Goal: Task Accomplishment & Management: Manage account settings

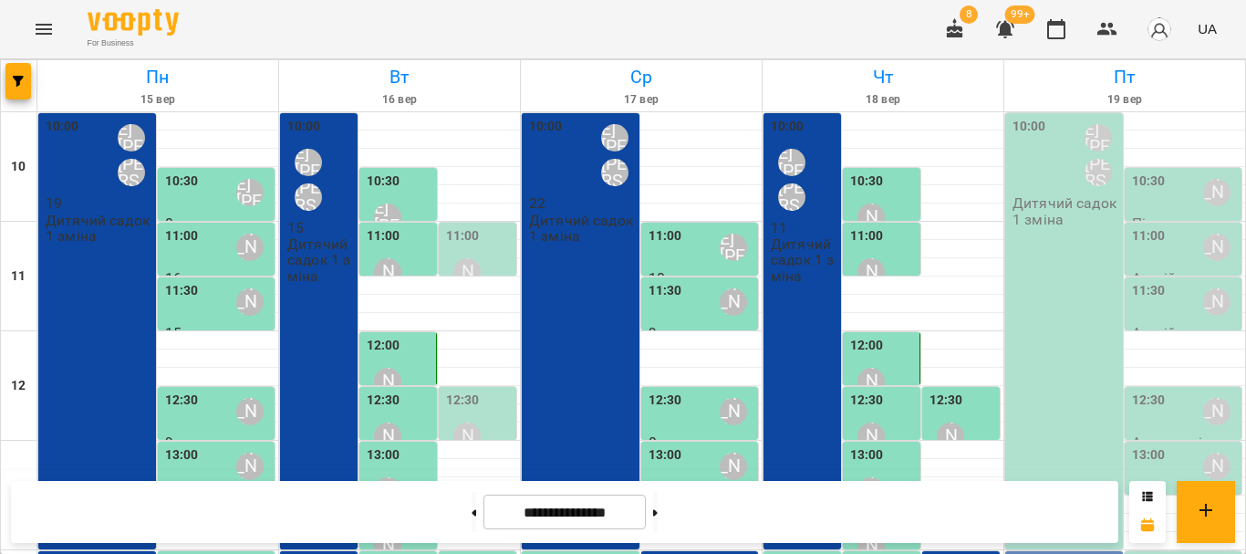
click at [1043, 314] on div "10:00 Шварова [PERSON_NAME] [PERSON_NAME] садок 1 зміна" at bounding box center [1064, 331] width 118 height 436
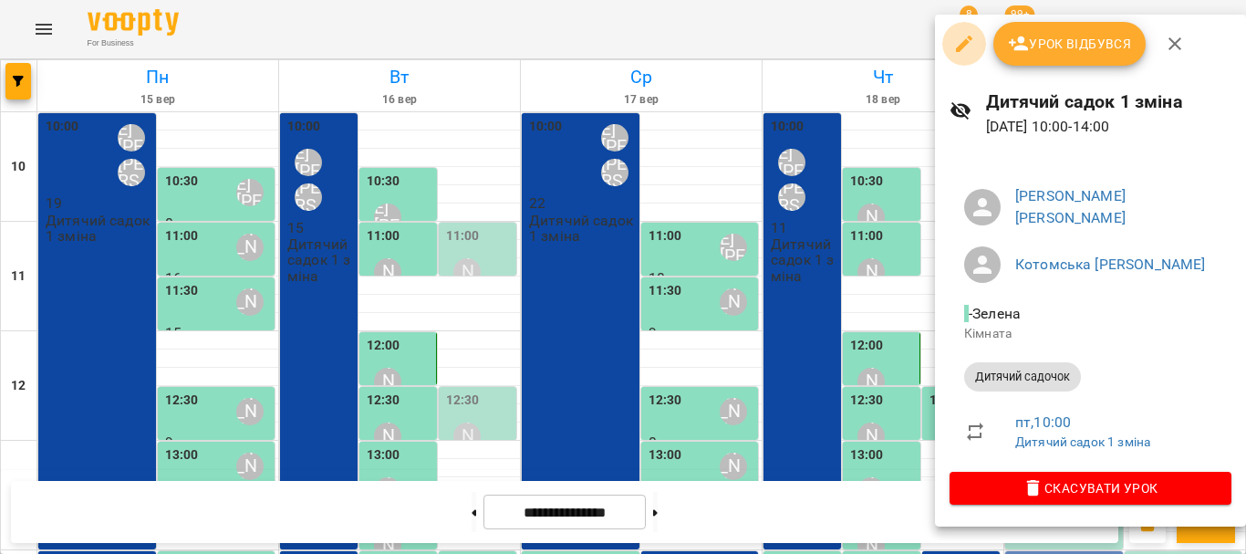
click at [951, 49] on button "button" at bounding box center [964, 44] width 44 height 44
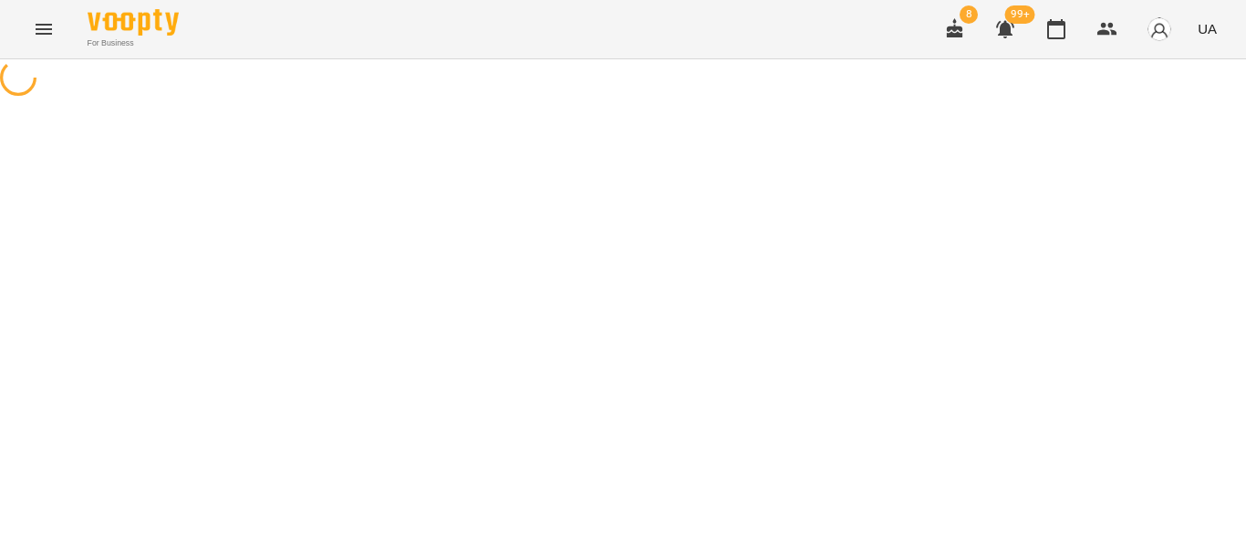
select select "**********"
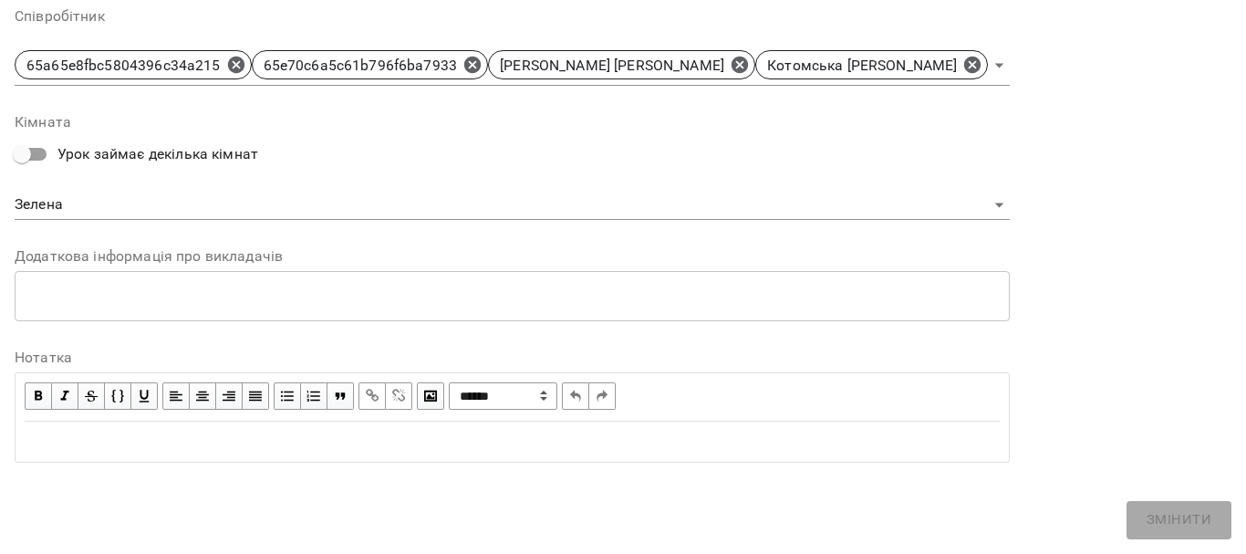
scroll to position [673, 0]
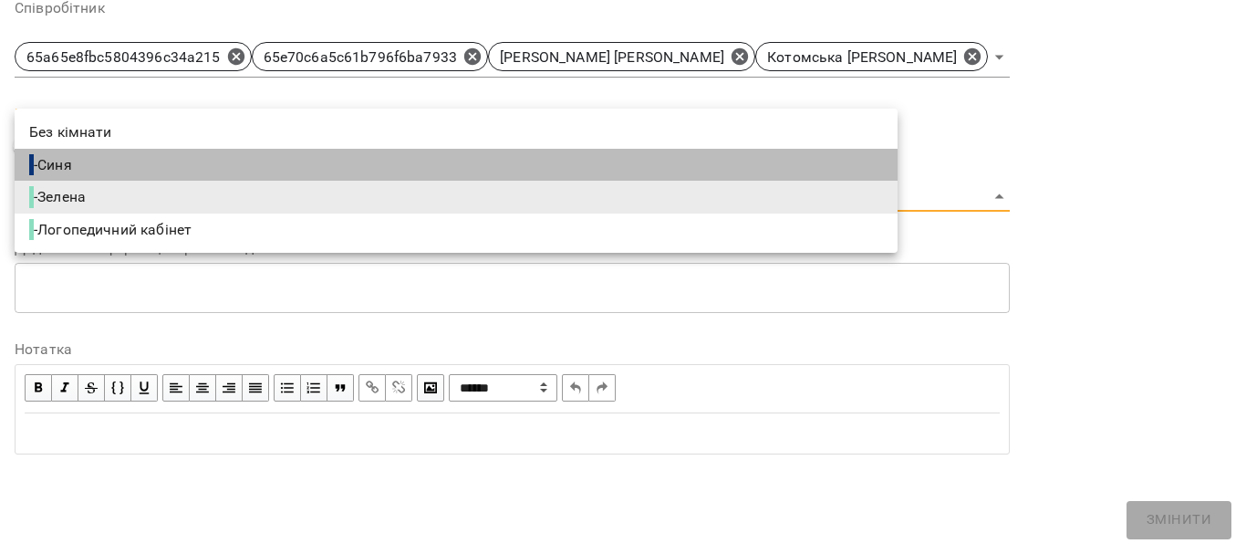
click at [799, 164] on li "- Синя" at bounding box center [456, 165] width 883 height 33
type input "**********"
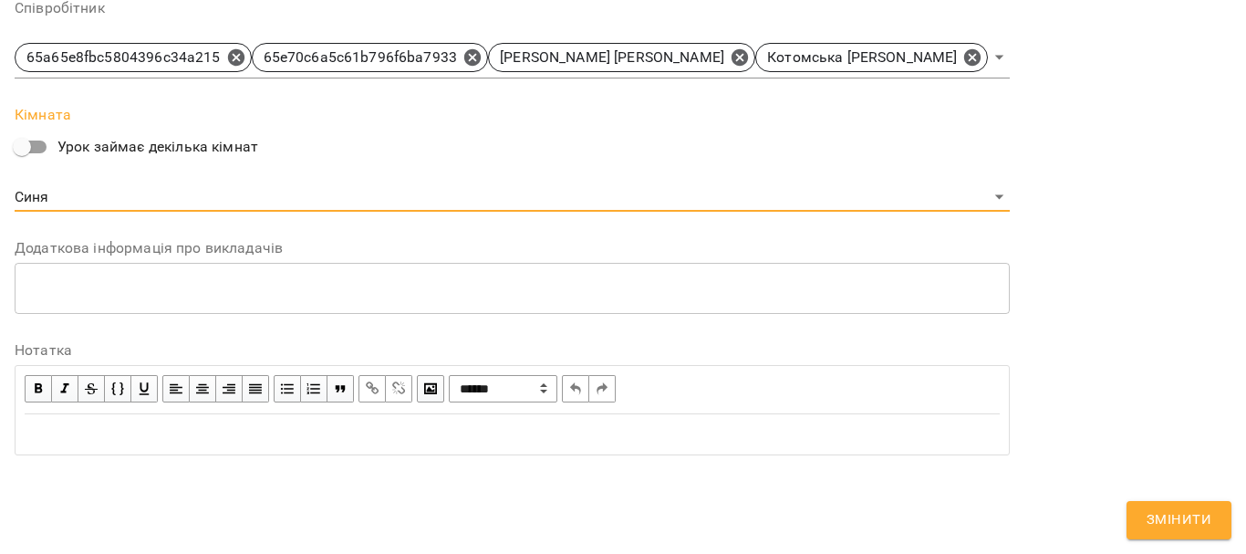
click at [1164, 516] on span "Змінити" at bounding box center [1179, 520] width 65 height 24
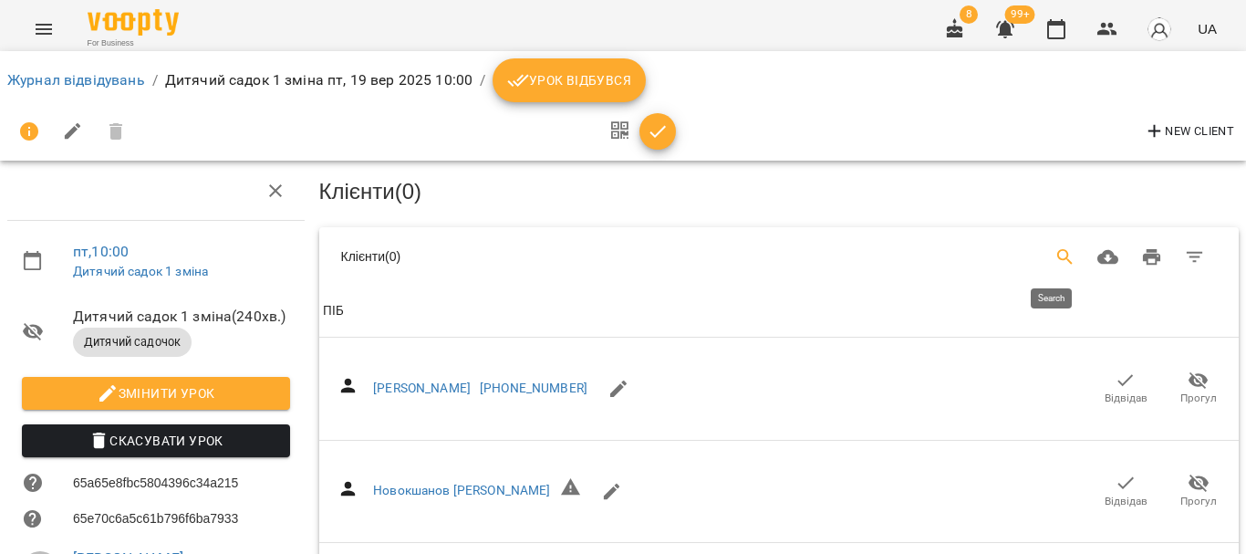
click at [1055, 246] on icon "Search" at bounding box center [1066, 257] width 22 height 22
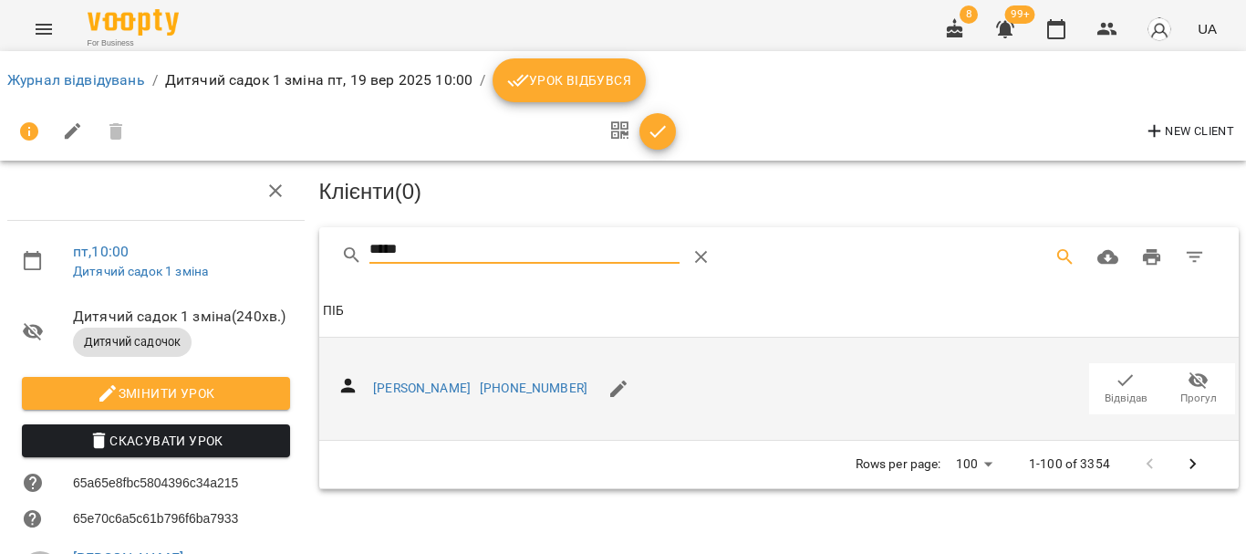
click at [1125, 399] on span "Відвідав" at bounding box center [1126, 398] width 43 height 16
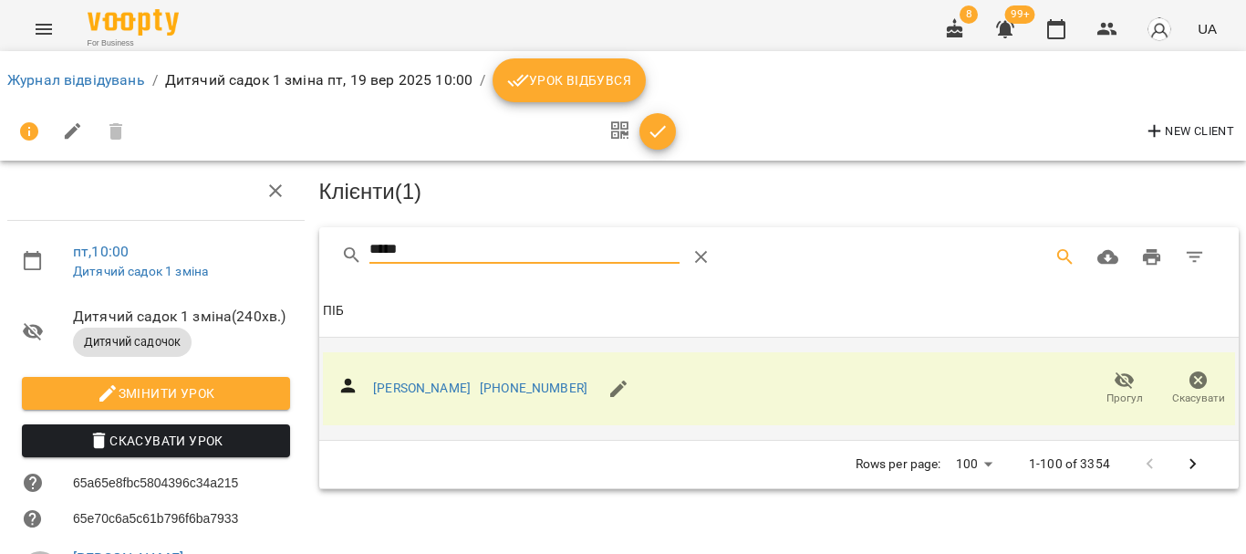
drag, startPoint x: 467, startPoint y: 235, endPoint x: 331, endPoint y: 250, distance: 136.7
click at [331, 250] on div "*****" at bounding box center [779, 256] width 920 height 58
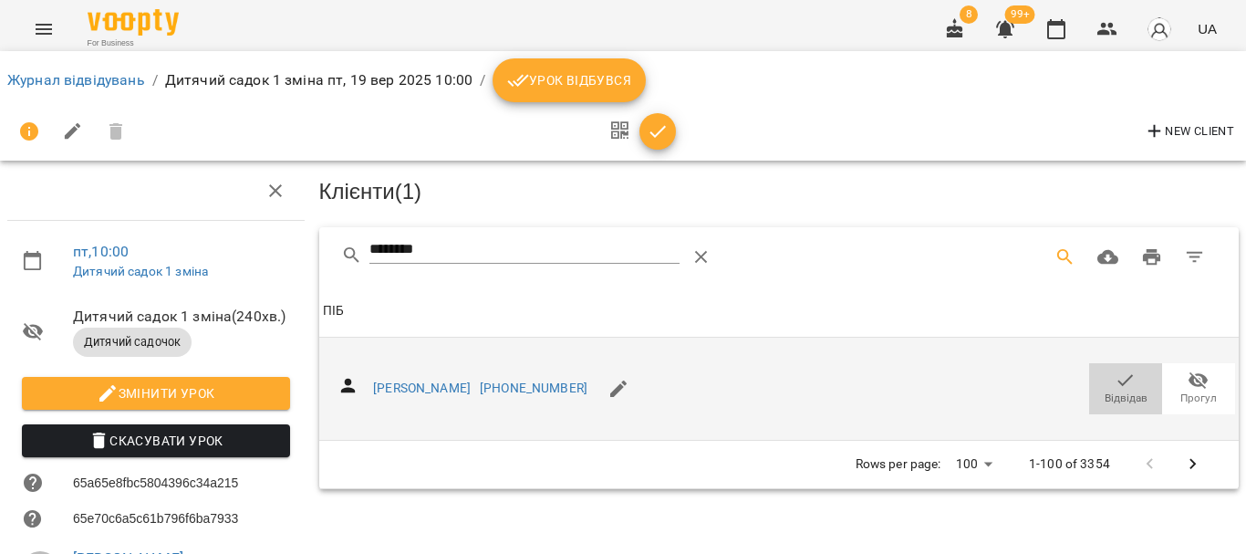
click at [1118, 380] on icon "button" at bounding box center [1126, 380] width 16 height 12
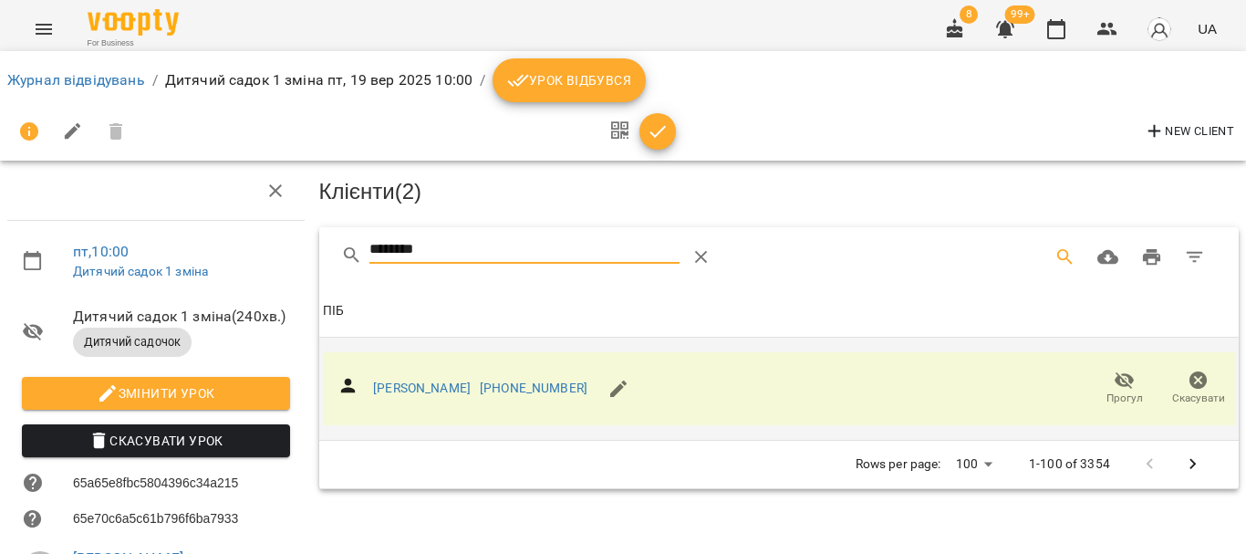
drag, startPoint x: 424, startPoint y: 247, endPoint x: 323, endPoint y: 258, distance: 101.9
click at [323, 258] on div "********" at bounding box center [779, 256] width 920 height 58
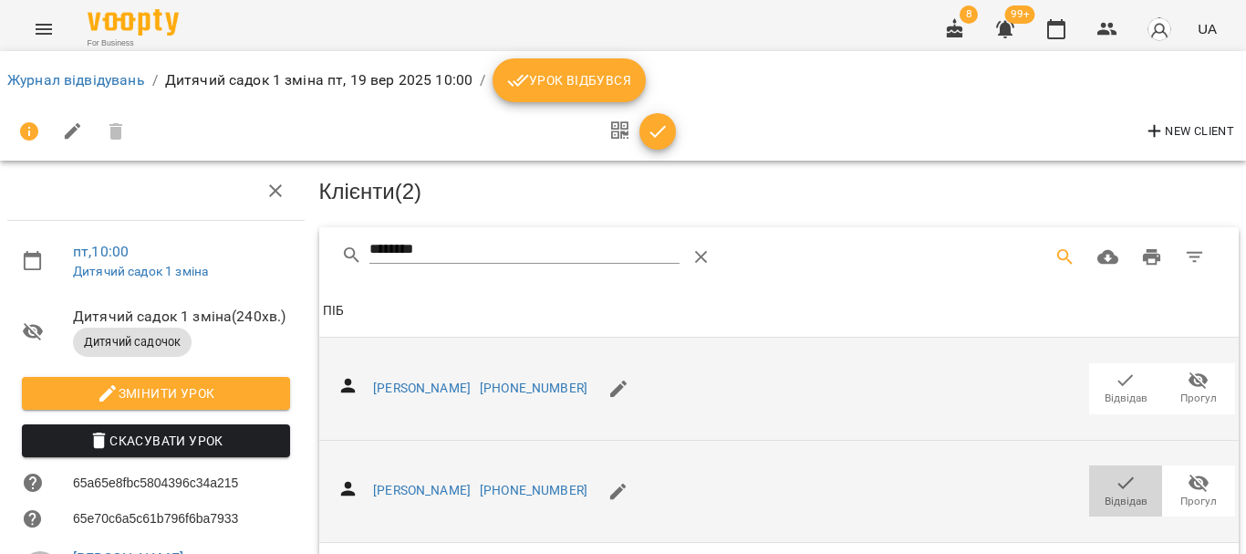
click at [1118, 483] on icon "button" at bounding box center [1126, 483] width 22 height 22
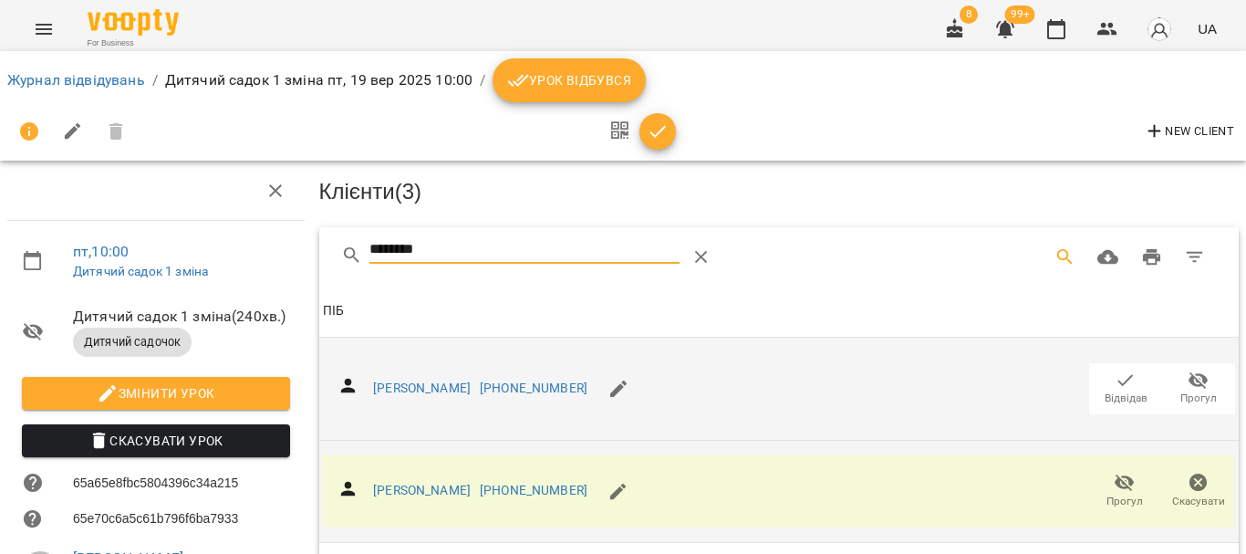
drag, startPoint x: 487, startPoint y: 247, endPoint x: 273, endPoint y: 271, distance: 215.7
click at [273, 271] on div "пт , 10:00 Дитячий садок 1 зміна Дитячий садок 1 зміна ( 240 хв. ) Дитячий садо…" at bounding box center [623, 457] width 1261 height 767
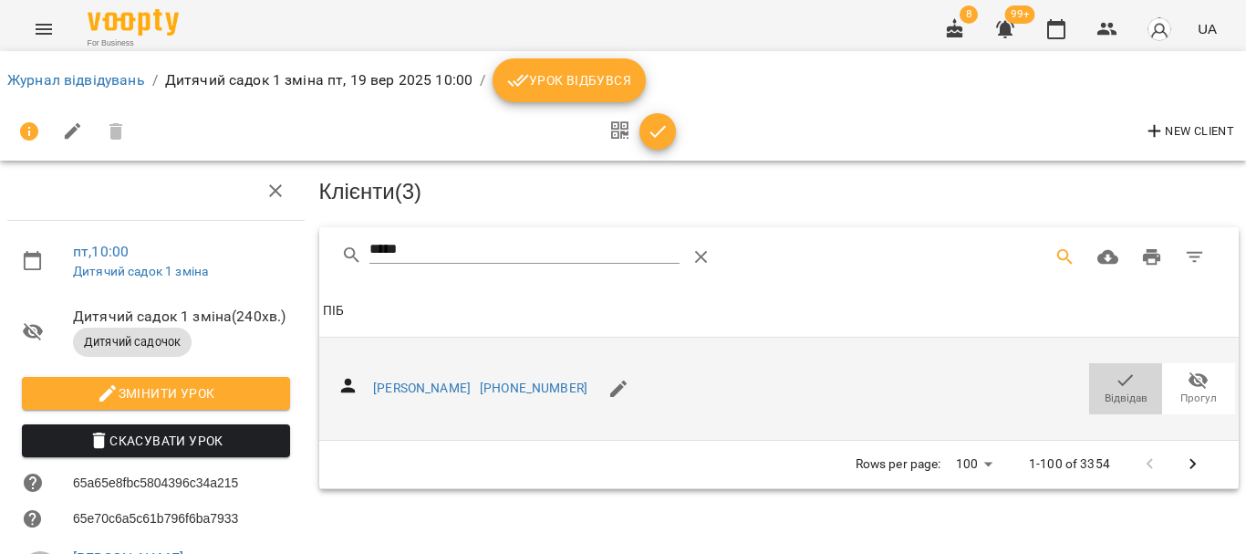
click at [1115, 371] on icon "button" at bounding box center [1126, 380] width 22 height 22
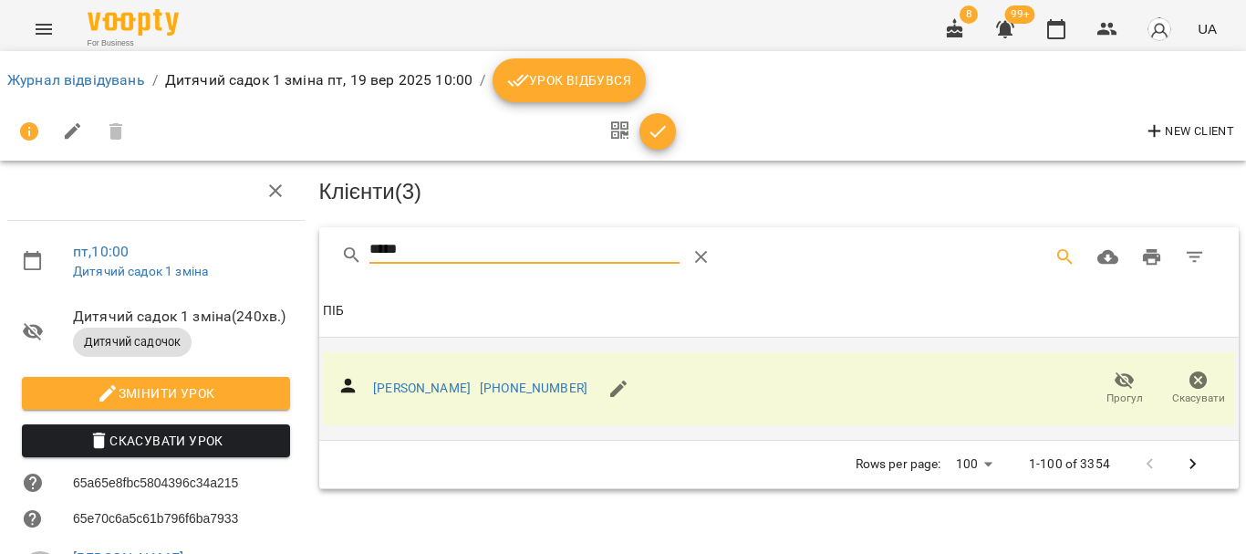
drag, startPoint x: 429, startPoint y: 246, endPoint x: 284, endPoint y: 259, distance: 145.6
click at [284, 259] on div "пт , 10:00 Дитячий садок 1 зміна Дитячий садок 1 зміна ( 240 хв. ) Дитячий садо…" at bounding box center [623, 457] width 1261 height 767
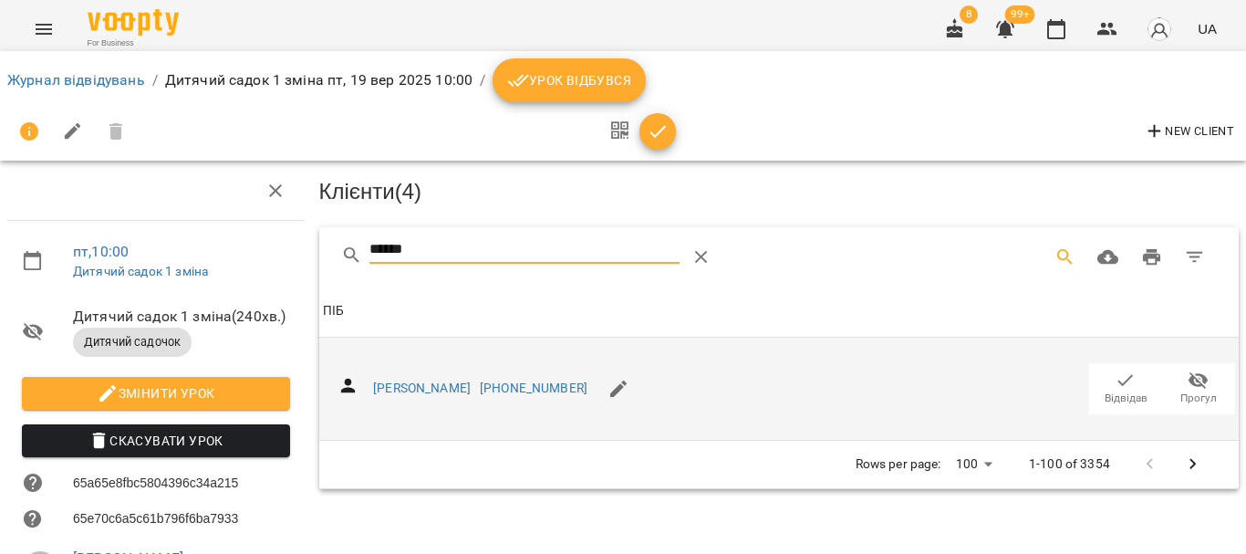
click at [1115, 380] on icon "button" at bounding box center [1126, 380] width 22 height 22
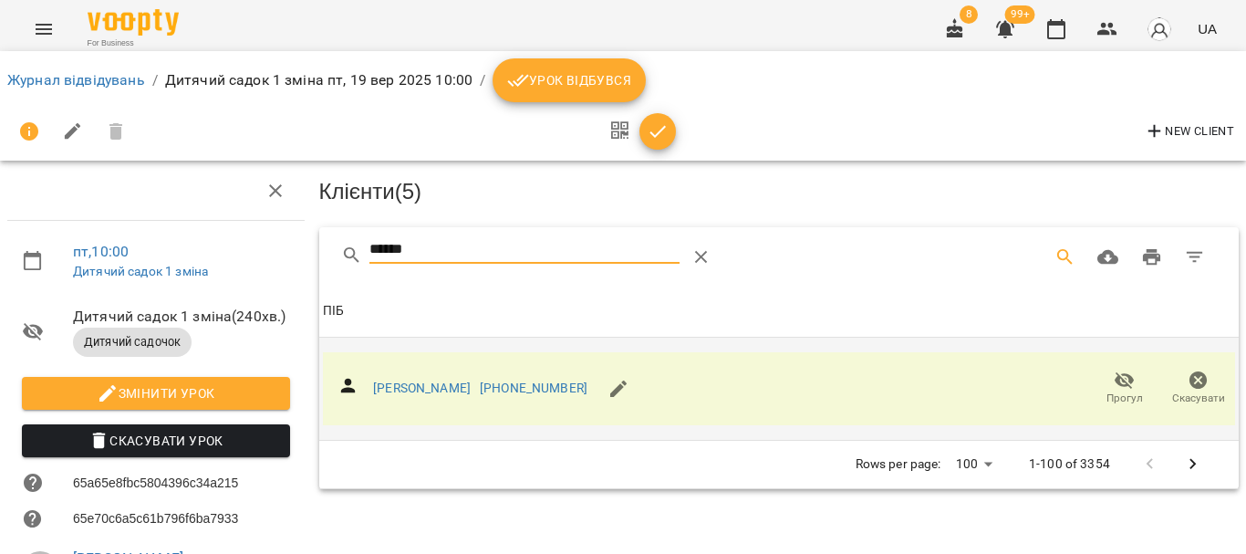
drag, startPoint x: 434, startPoint y: 240, endPoint x: 305, endPoint y: 251, distance: 130.0
click at [312, 251] on div "Клієнти ( 5 ) ****** Клієнти ( 5 ) ПІБ ПІБ Бобирєв Дмитро +380666913555 Прогул …" at bounding box center [779, 494] width 935 height 680
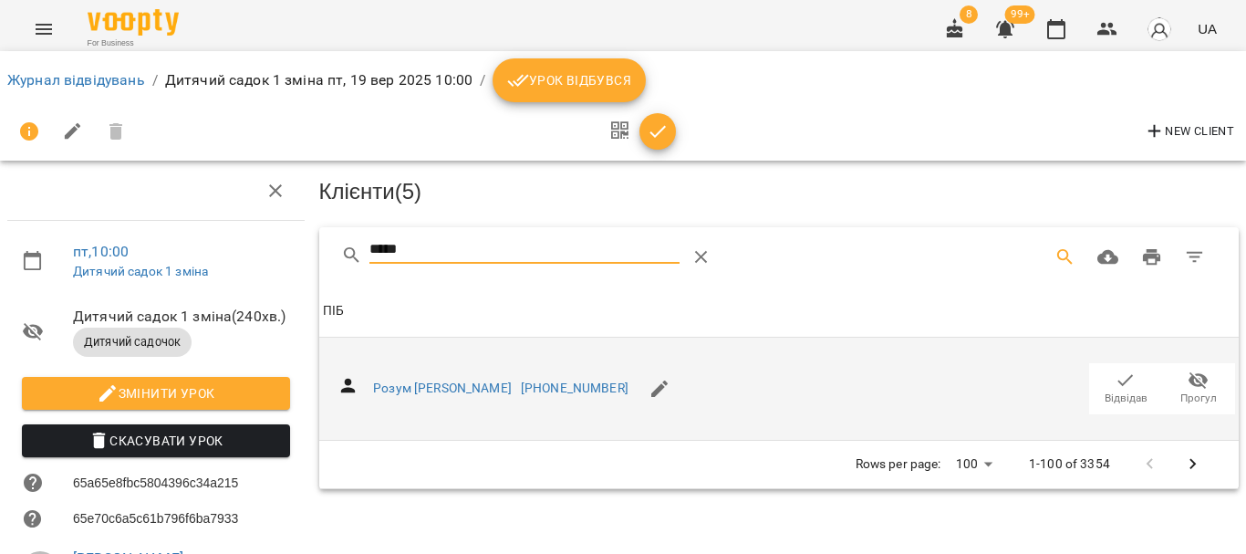
click at [1115, 375] on icon "button" at bounding box center [1126, 380] width 22 height 22
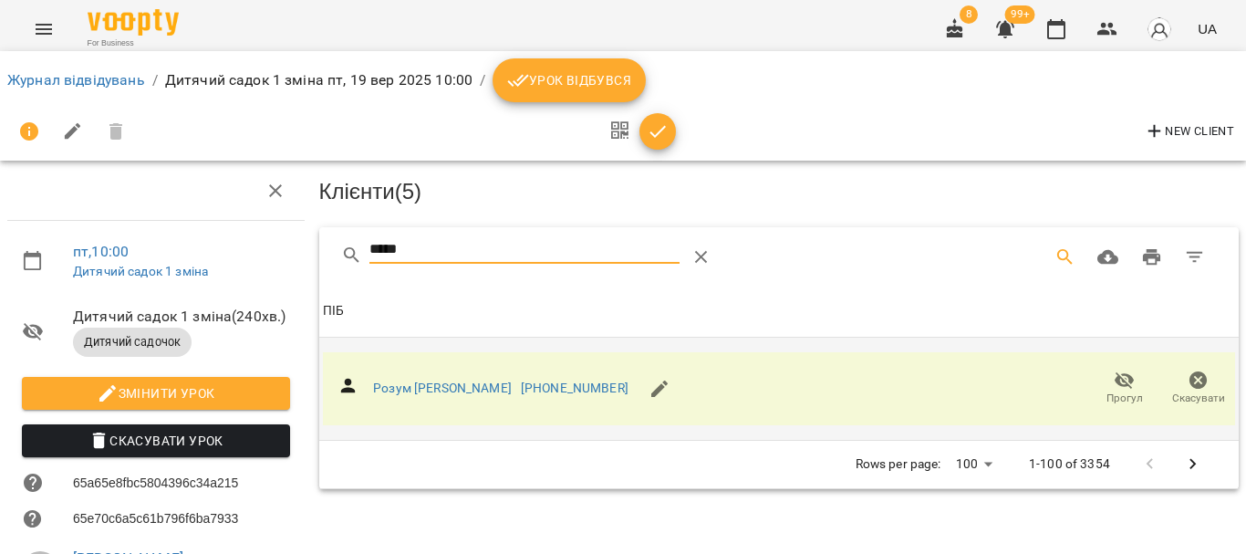
drag, startPoint x: 335, startPoint y: 256, endPoint x: 231, endPoint y: 256, distance: 104.0
click at [242, 257] on div "пт , 10:00 Дитячий садок 1 зміна Дитячий садок 1 зміна ( 240 хв. ) Дитячий садо…" at bounding box center [623, 457] width 1261 height 767
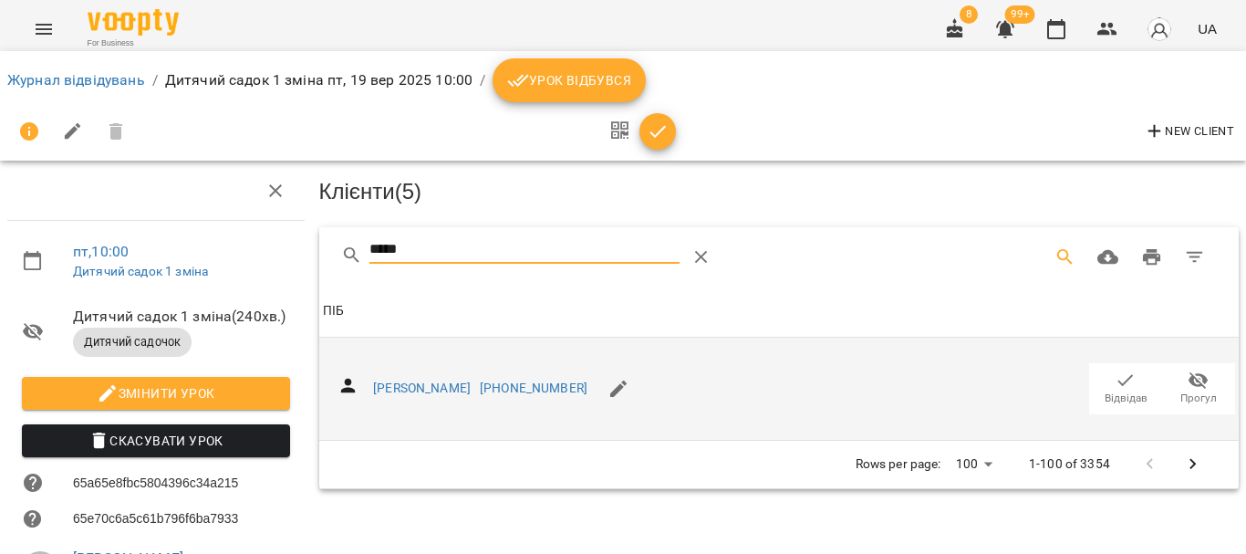
click at [1116, 380] on icon "button" at bounding box center [1126, 380] width 22 height 22
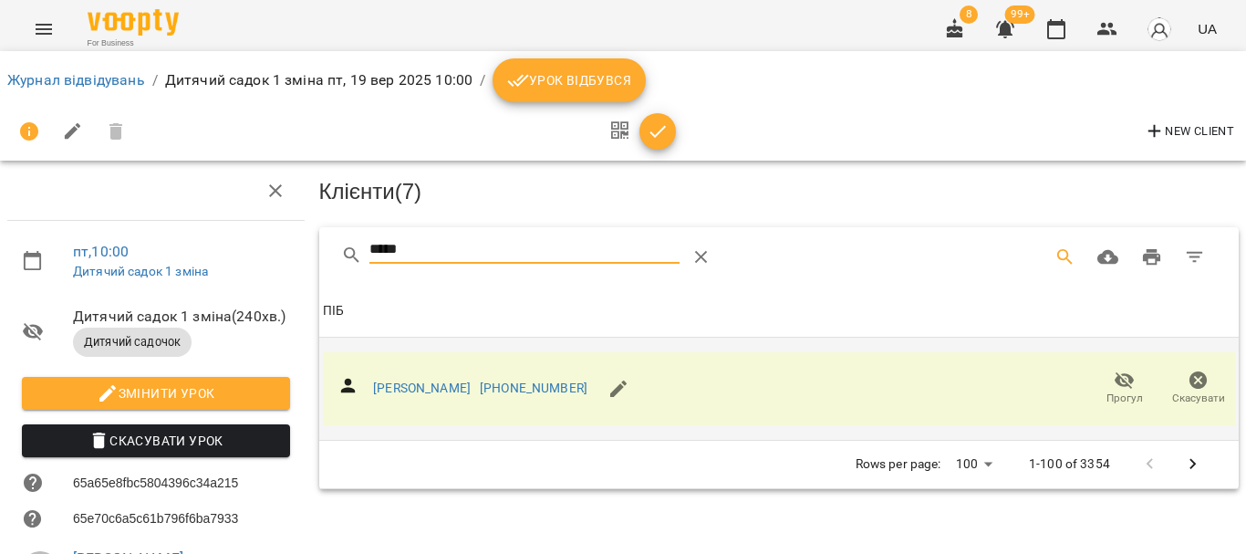
drag, startPoint x: 406, startPoint y: 239, endPoint x: 220, endPoint y: 243, distance: 186.1
click at [220, 243] on div "пт , 10:00 Дитячий садок 1 зміна Дитячий садок 1 зміна ( 240 хв. ) Дитячий садо…" at bounding box center [623, 457] width 1261 height 767
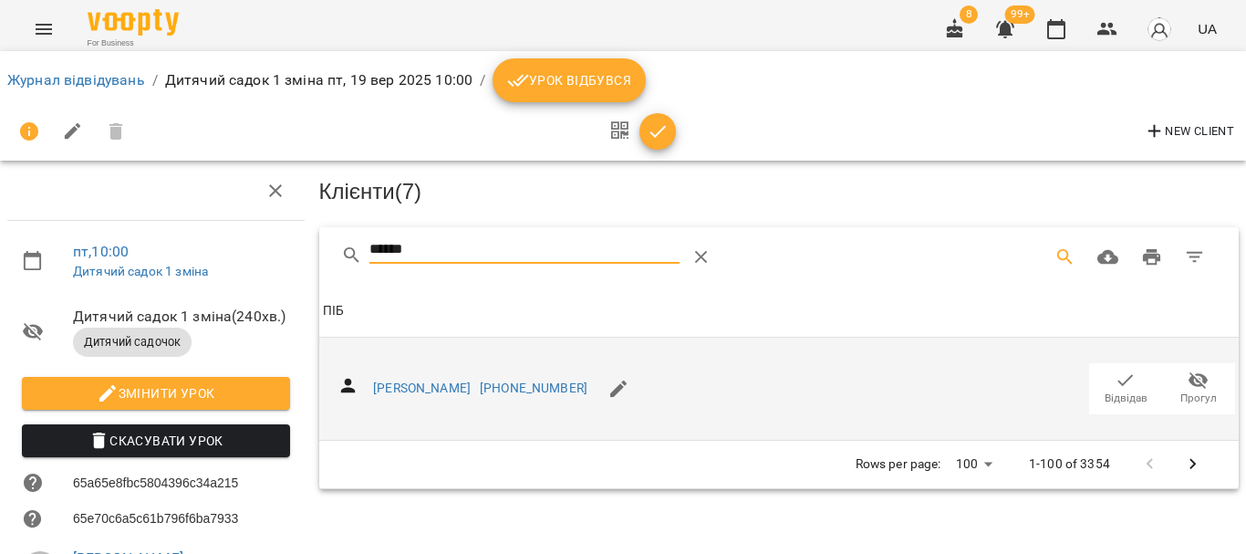
click at [1105, 390] on span "Відвідав" at bounding box center [1126, 398] width 43 height 16
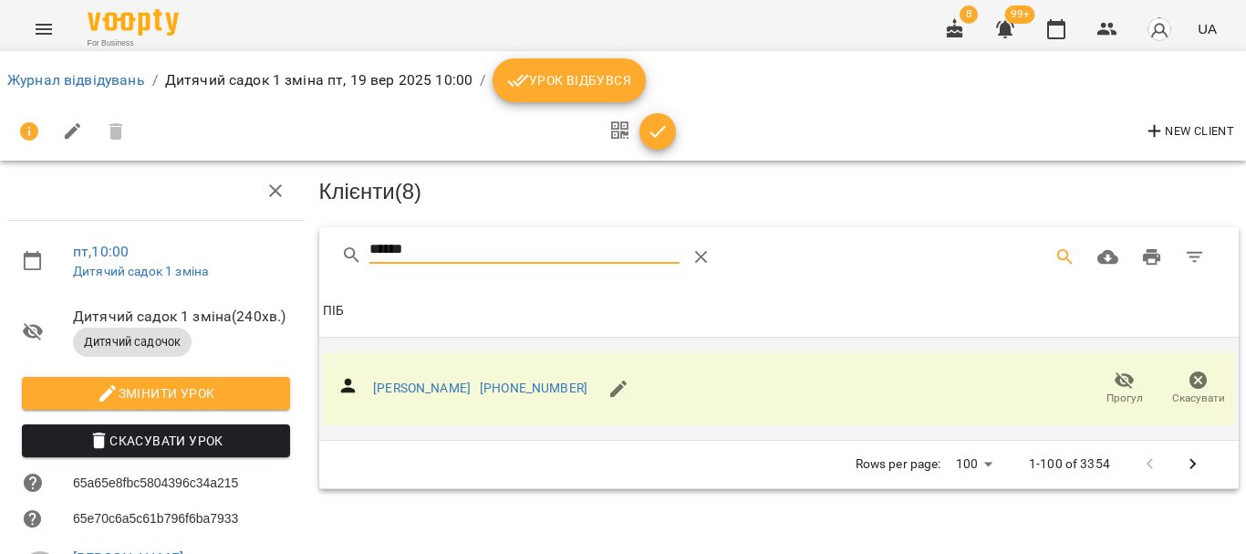
drag, startPoint x: 452, startPoint y: 254, endPoint x: 249, endPoint y: 255, distance: 202.5
click at [262, 255] on div "пт , 10:00 Дитячий садок 1 зміна Дитячий садок 1 зміна ( 240 хв. ) Дитячий садо…" at bounding box center [623, 457] width 1261 height 767
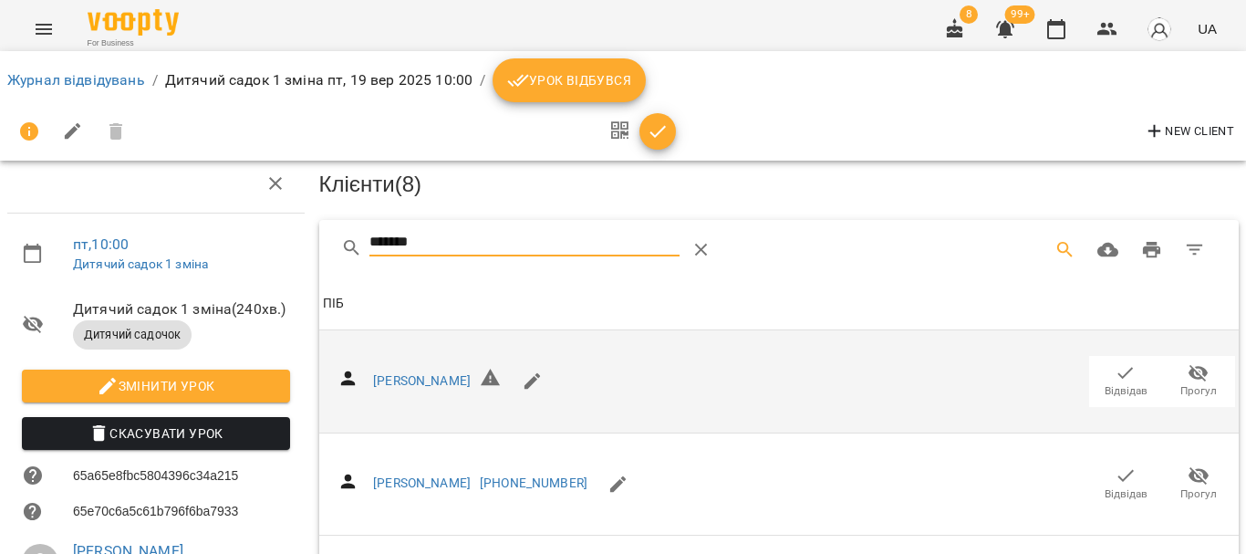
scroll to position [371, 0]
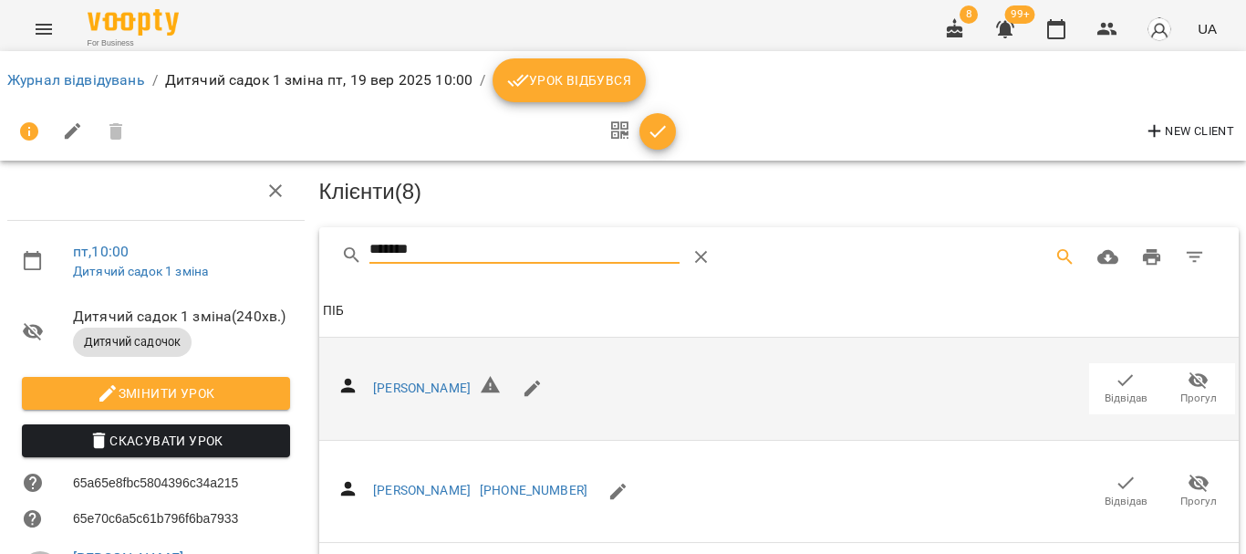
drag, startPoint x: 455, startPoint y: 243, endPoint x: 267, endPoint y: 245, distance: 187.9
click at [267, 245] on div "пт , 10:00 Дитячий садок 1 зміна Дитячий садок 1 зміна ( 240 хв. ) Дитячий садо…" at bounding box center [623, 494] width 1261 height 840
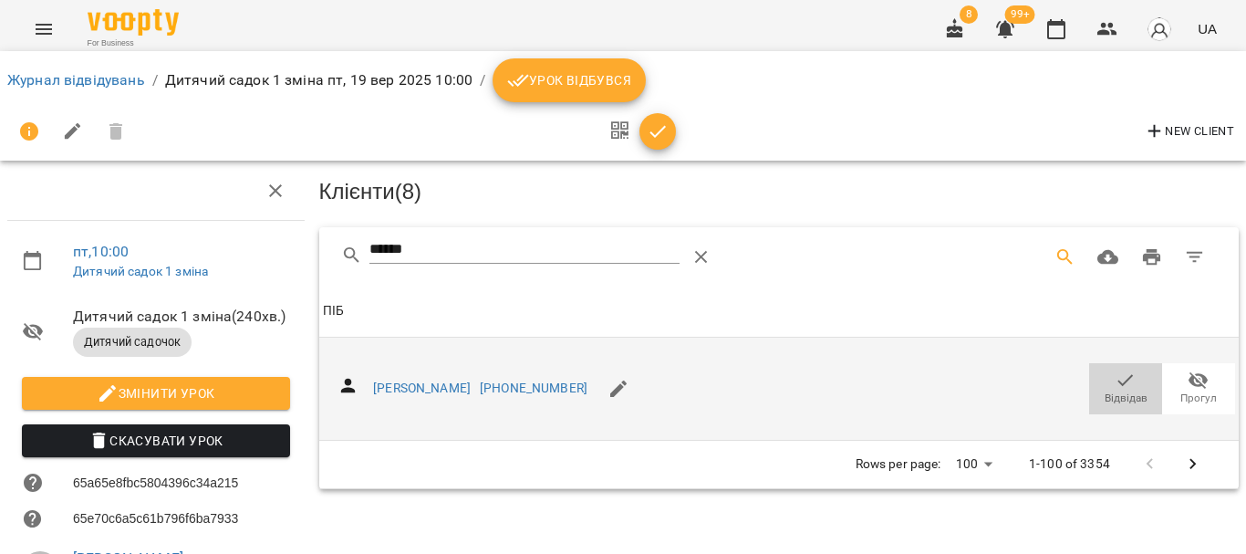
click at [1116, 372] on icon "button" at bounding box center [1126, 380] width 22 height 22
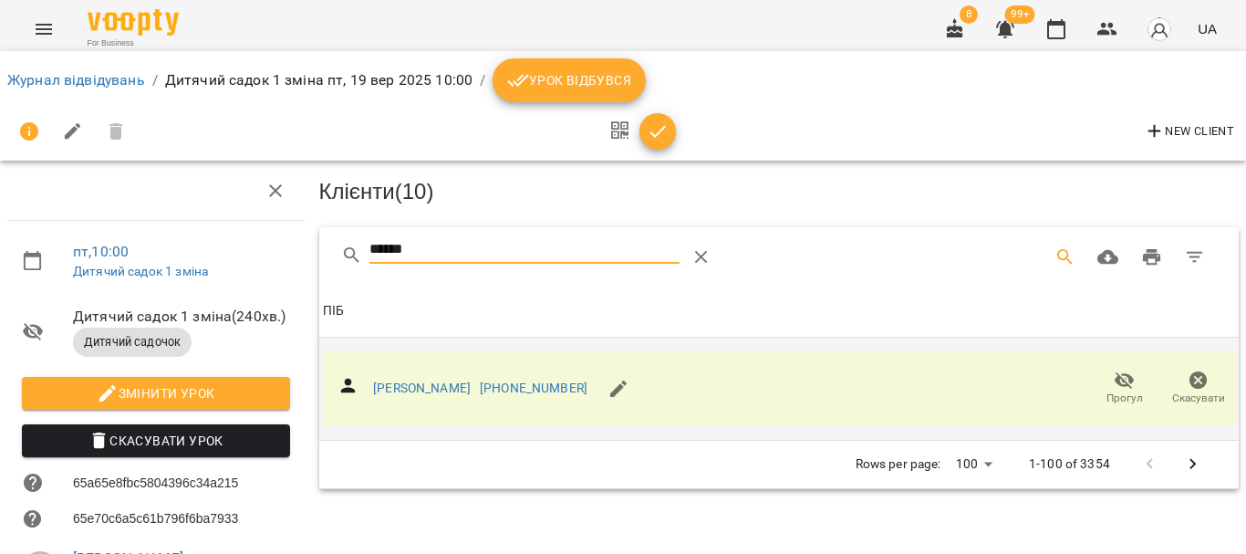
drag, startPoint x: 454, startPoint y: 241, endPoint x: 204, endPoint y: 237, distance: 250.0
click at [204, 237] on div "пт , 10:00 Дитячий садок 1 зміна Дитячий садок 1 зміна ( 240 хв. ) Дитячий садо…" at bounding box center [623, 457] width 1261 height 767
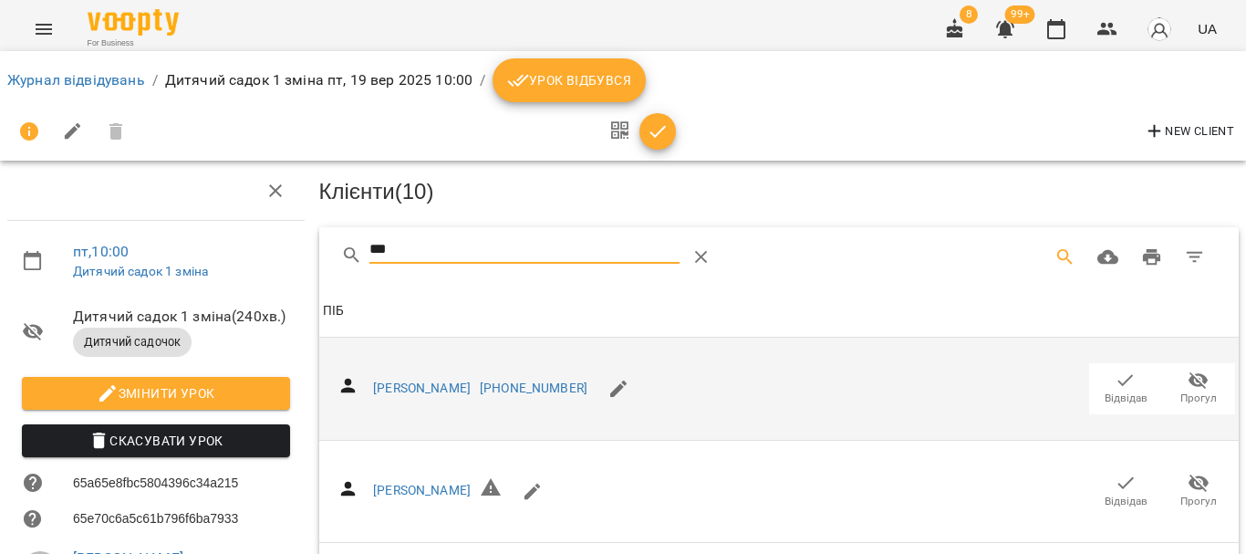
click at [1122, 380] on icon "button" at bounding box center [1126, 380] width 22 height 22
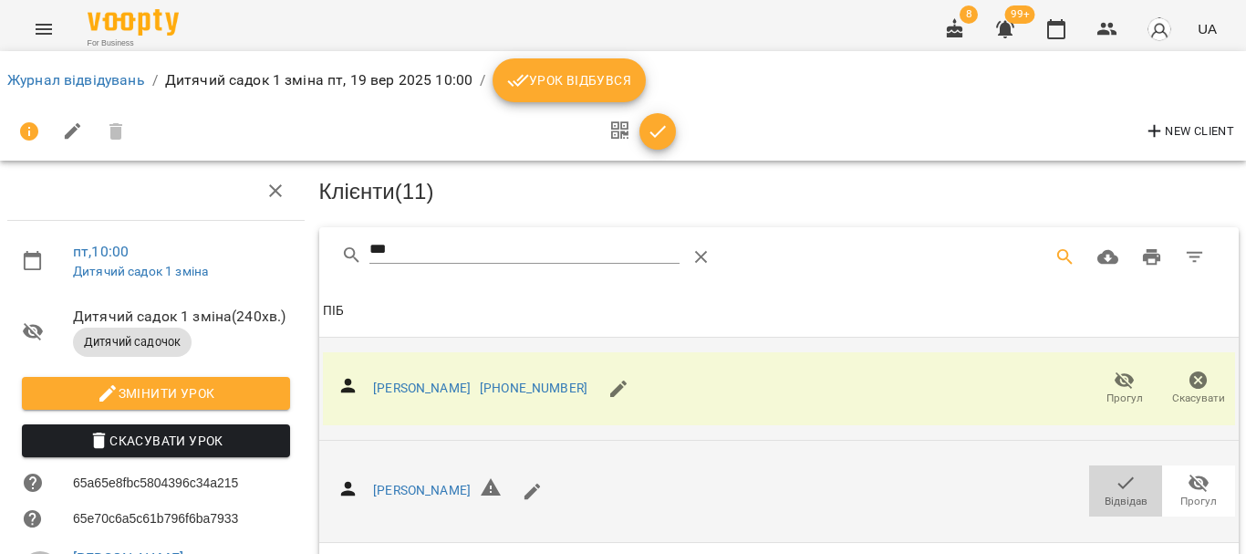
click at [1118, 486] on icon "button" at bounding box center [1126, 483] width 22 height 22
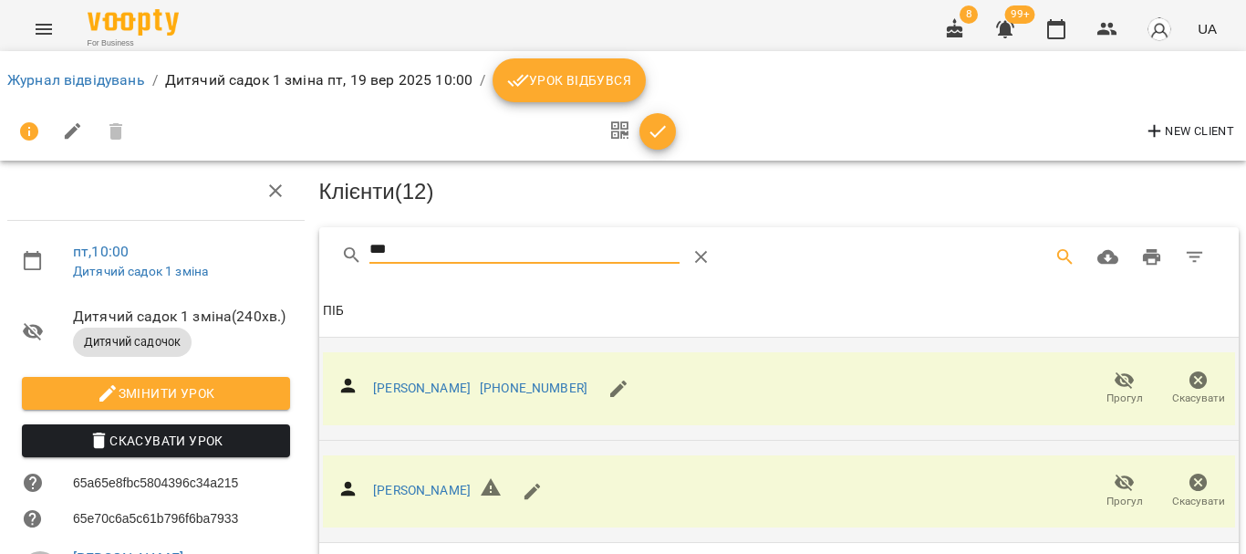
drag, startPoint x: 381, startPoint y: 255, endPoint x: 317, endPoint y: 249, distance: 65.1
click at [319, 249] on div "***" at bounding box center [779, 256] width 920 height 58
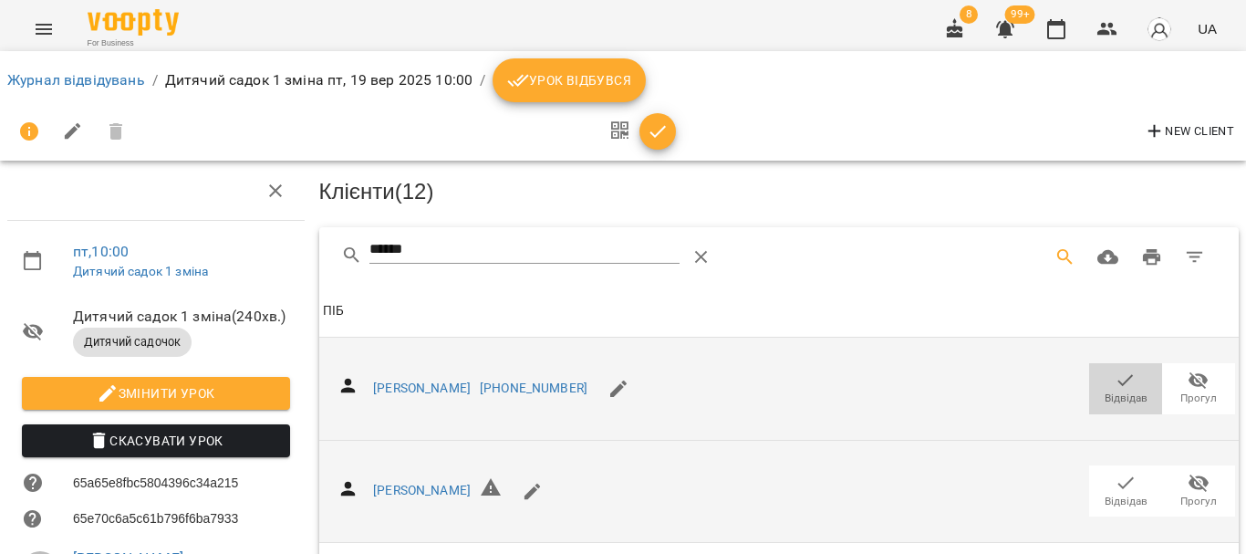
click at [1100, 386] on span "Відвідав" at bounding box center [1125, 387] width 51 height 36
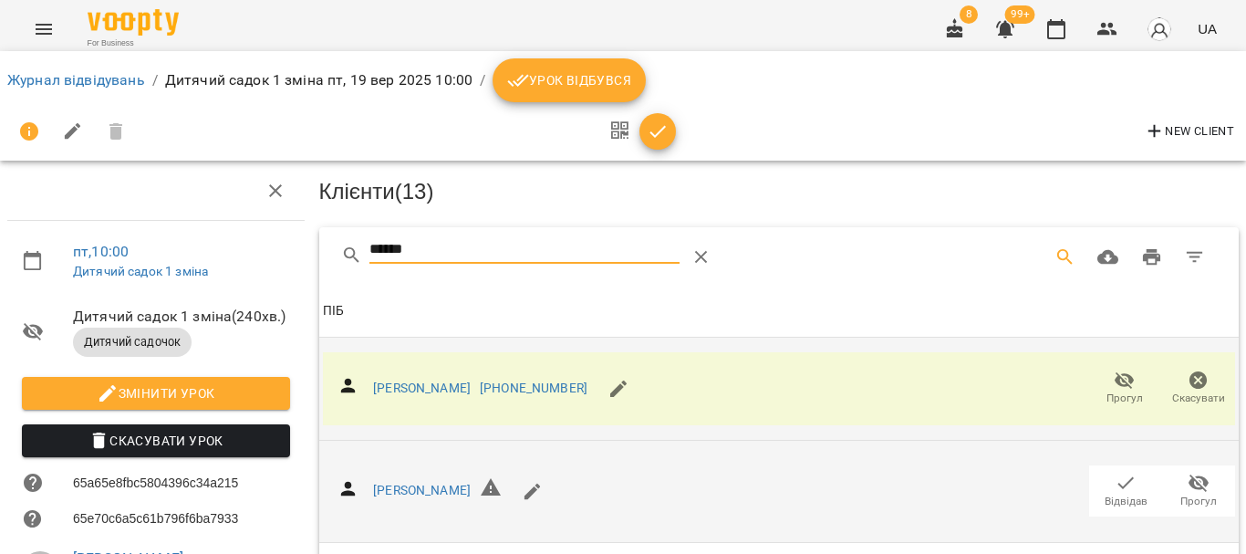
drag, startPoint x: 429, startPoint y: 247, endPoint x: 271, endPoint y: 255, distance: 158.0
click at [273, 255] on div "пт , 10:00 Дитячий садок 1 зміна Дитячий садок 1 зміна ( 240 хв. ) Дитячий садо…" at bounding box center [623, 494] width 1261 height 840
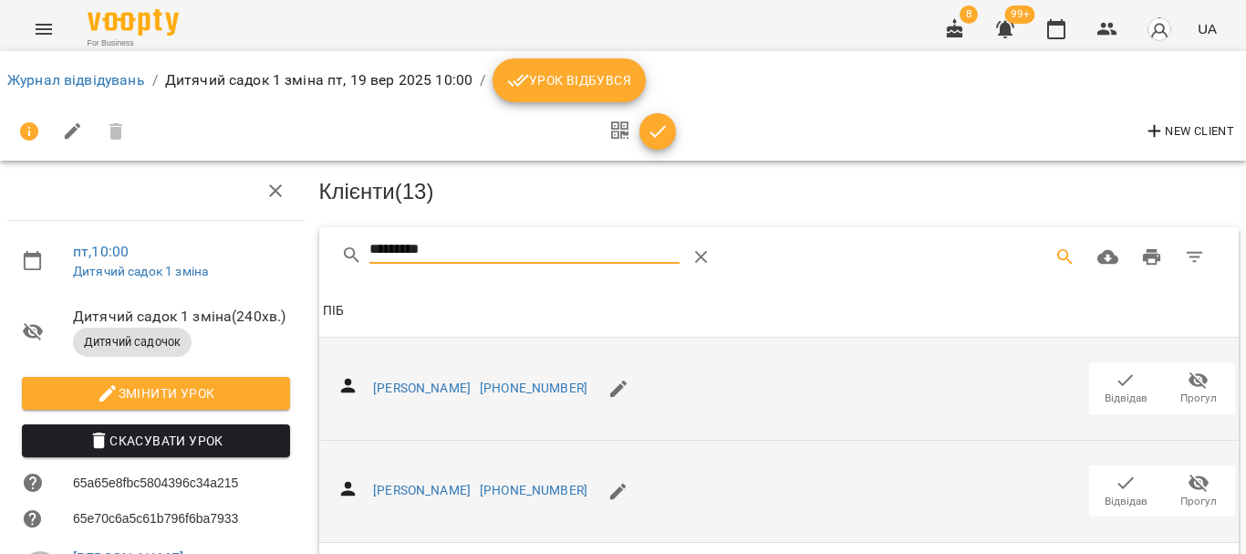
type input "*********"
click at [1121, 483] on icon "button" at bounding box center [1126, 483] width 22 height 22
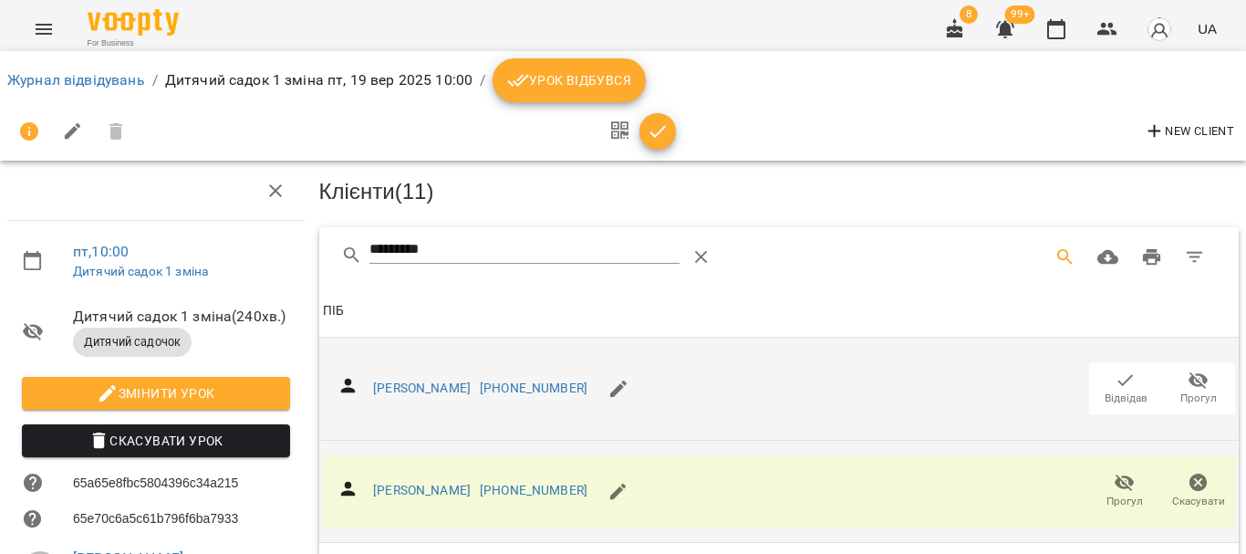
click at [672, 131] on span "button" at bounding box center [657, 131] width 36 height 22
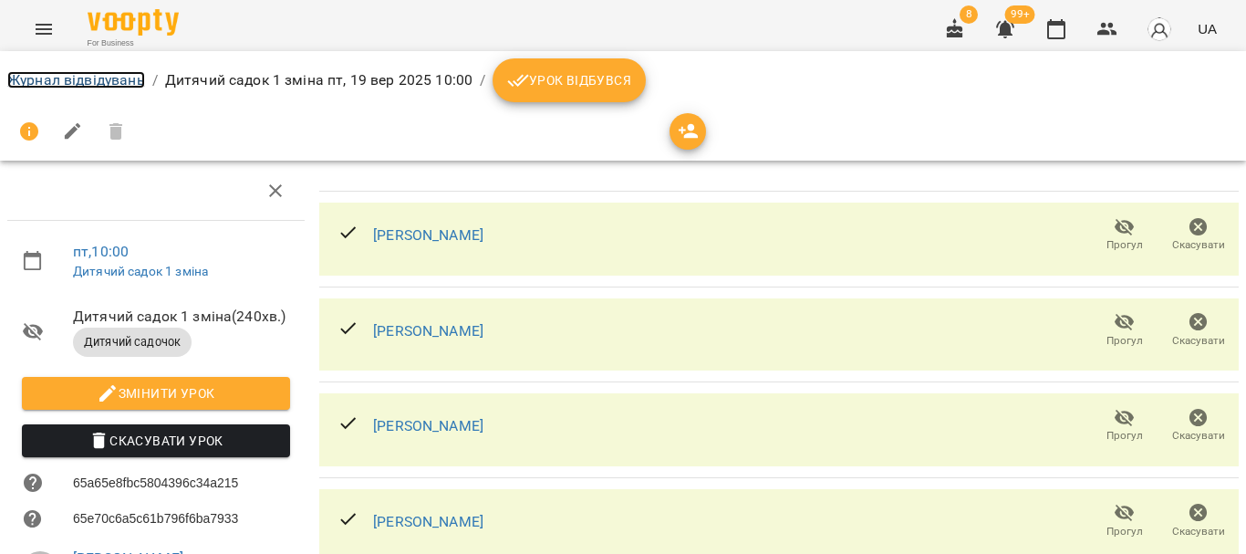
click at [91, 75] on link "Журнал відвідувань" at bounding box center [76, 79] width 138 height 17
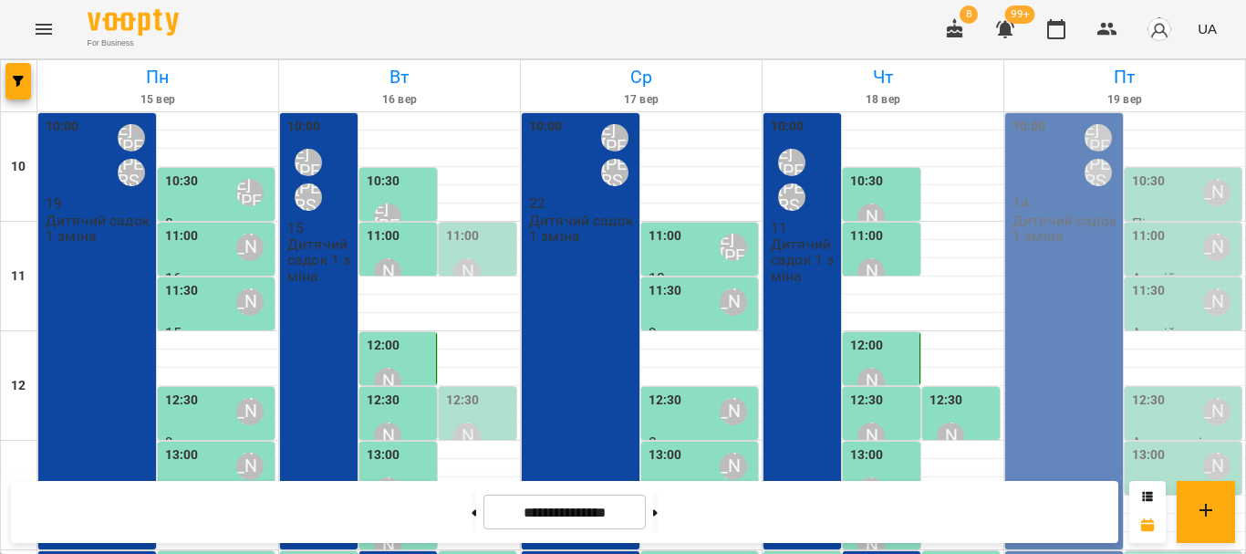
click at [1047, 249] on div "10:00 Шварова Марина Котомська Ірина Віталіївна 14 Дитячий садок 1 зміна" at bounding box center [1064, 331] width 118 height 436
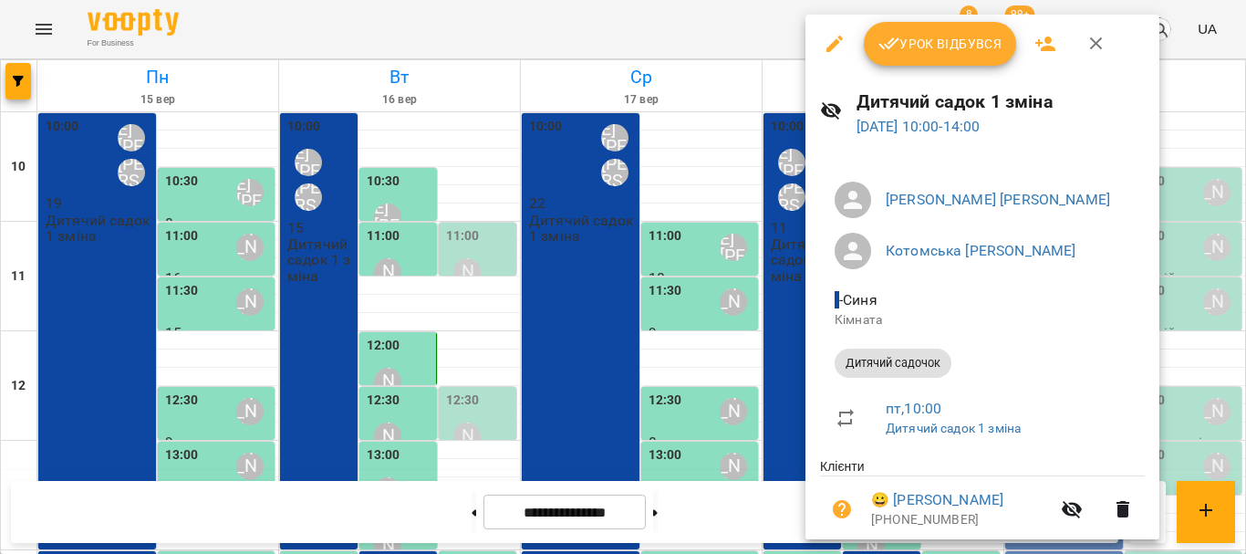
click at [974, 60] on button "Урок відбувся" at bounding box center [940, 44] width 153 height 44
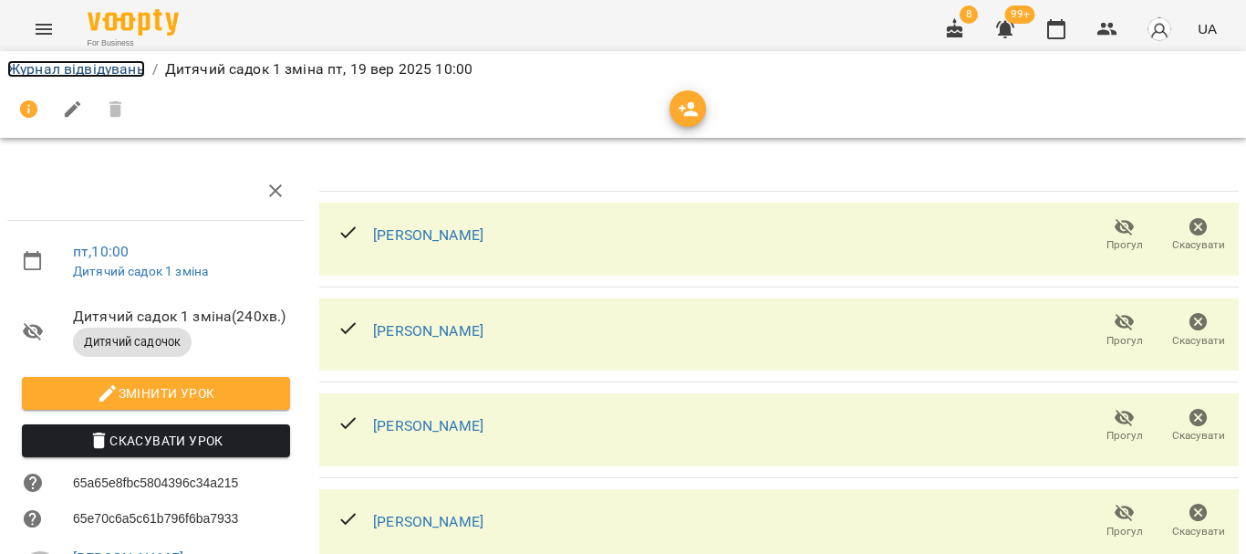
click at [43, 68] on link "Журнал відвідувань" at bounding box center [76, 68] width 138 height 17
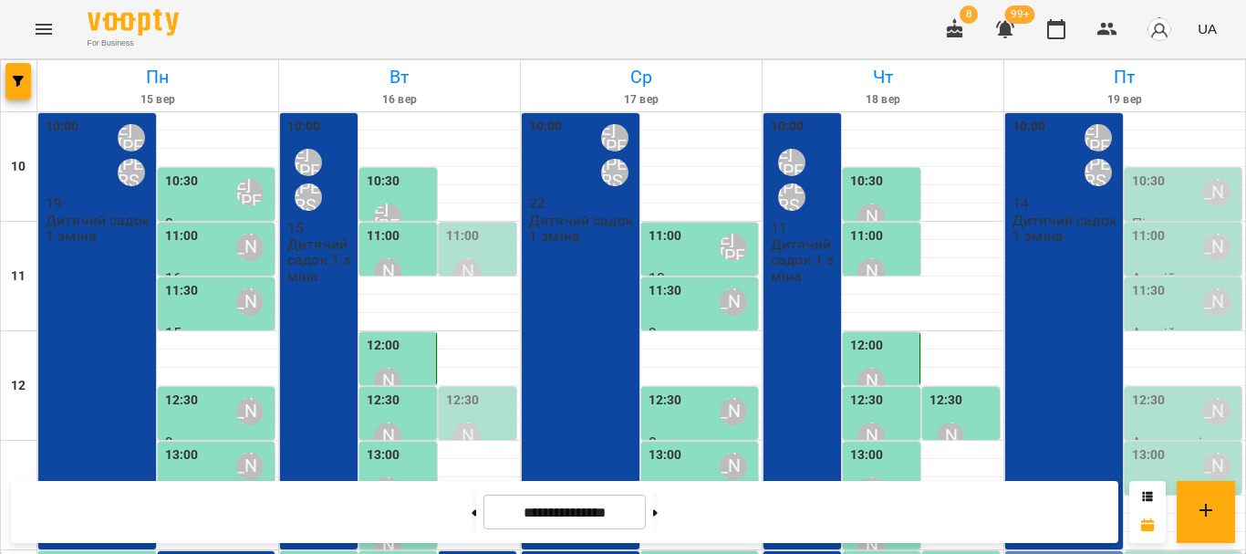
click at [1175, 211] on div "10:30 Москалець Олена Вікторівна" at bounding box center [1185, 193] width 107 height 42
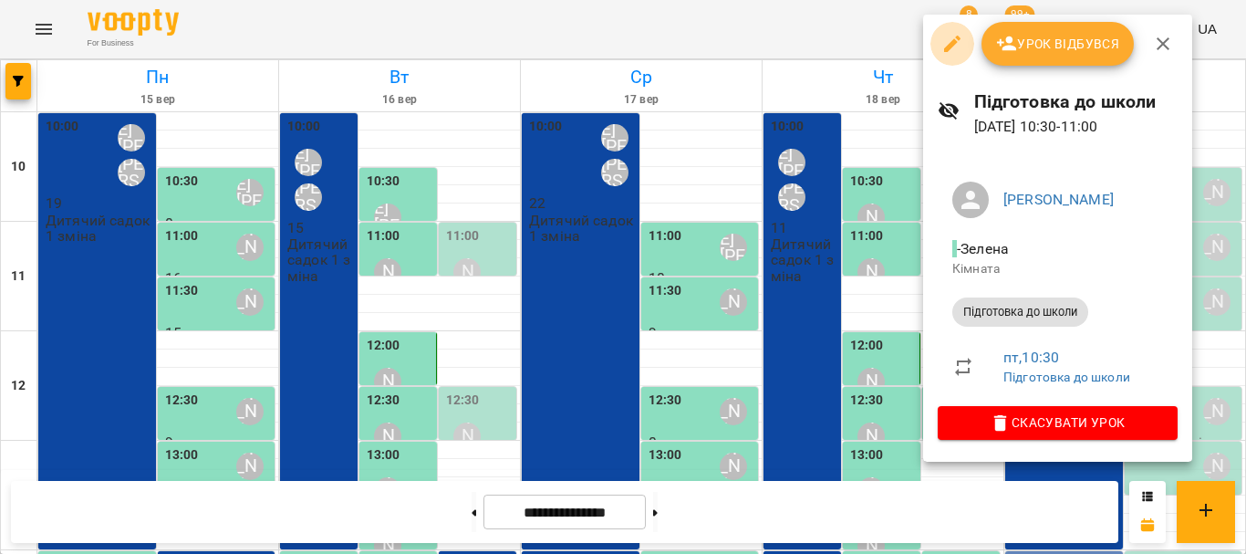
click at [950, 54] on icon "button" at bounding box center [952, 44] width 22 height 22
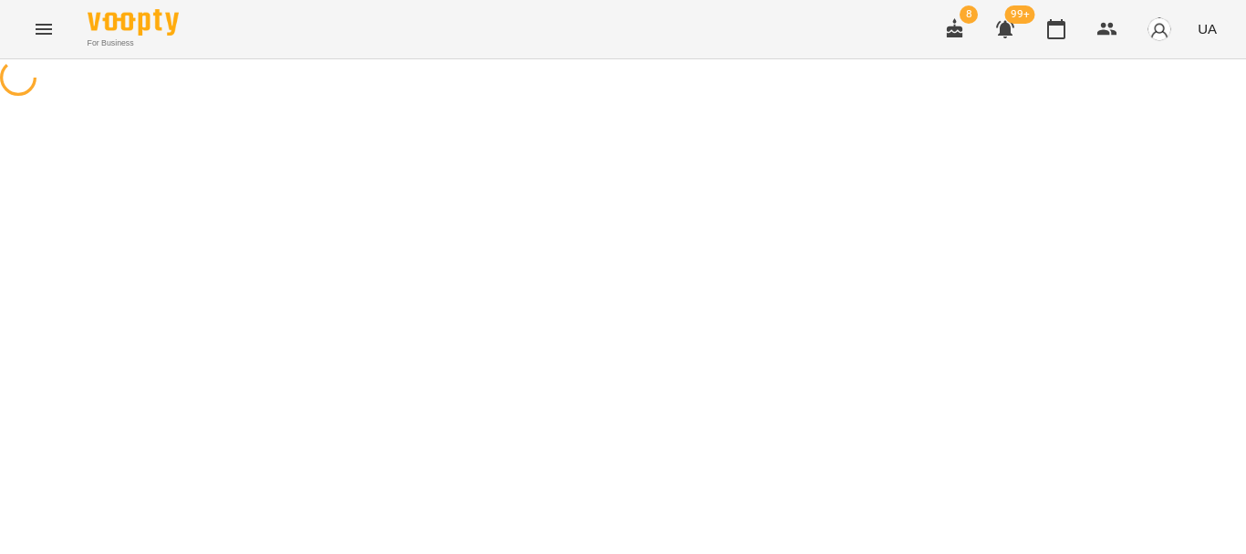
select select "**********"
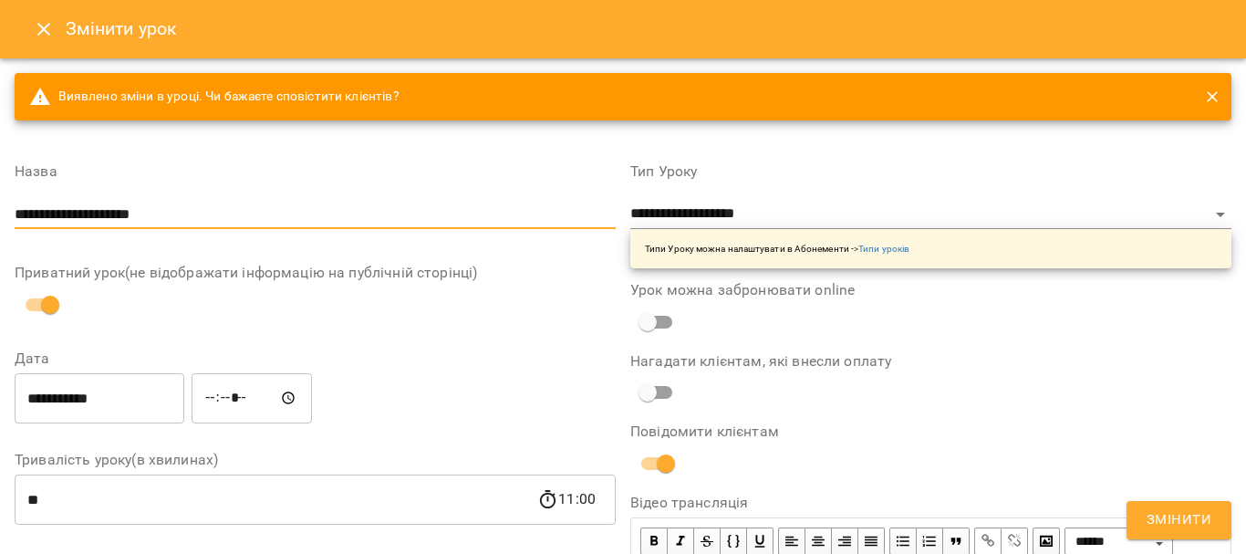
type input "**********"
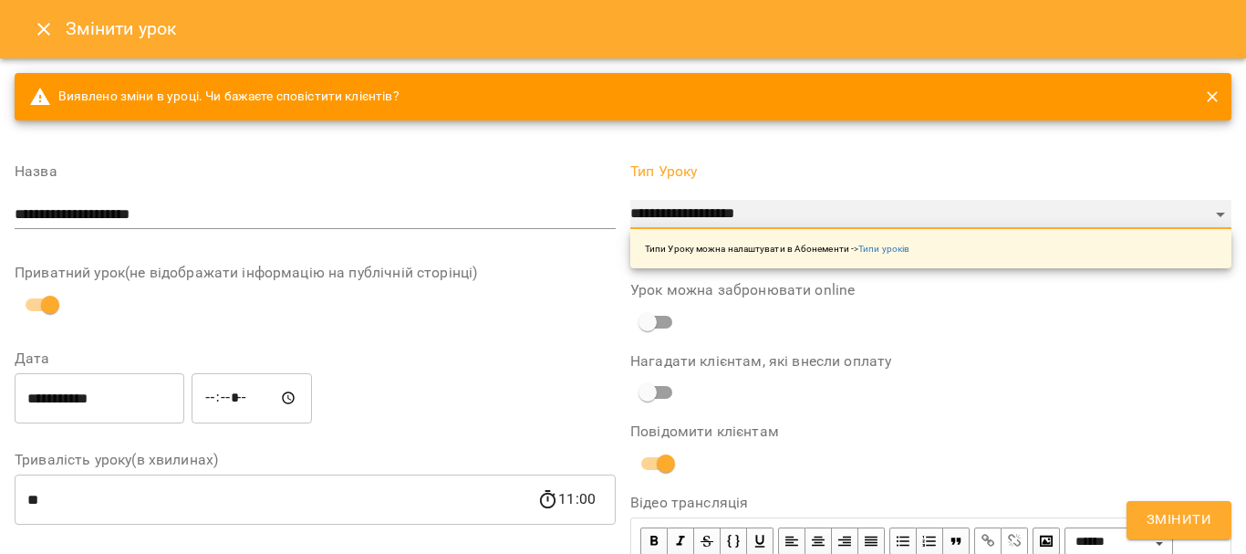
click at [650, 211] on select "**********" at bounding box center [930, 214] width 601 height 29
select select "**********"
click at [630, 200] on select "**********" at bounding box center [930, 214] width 601 height 29
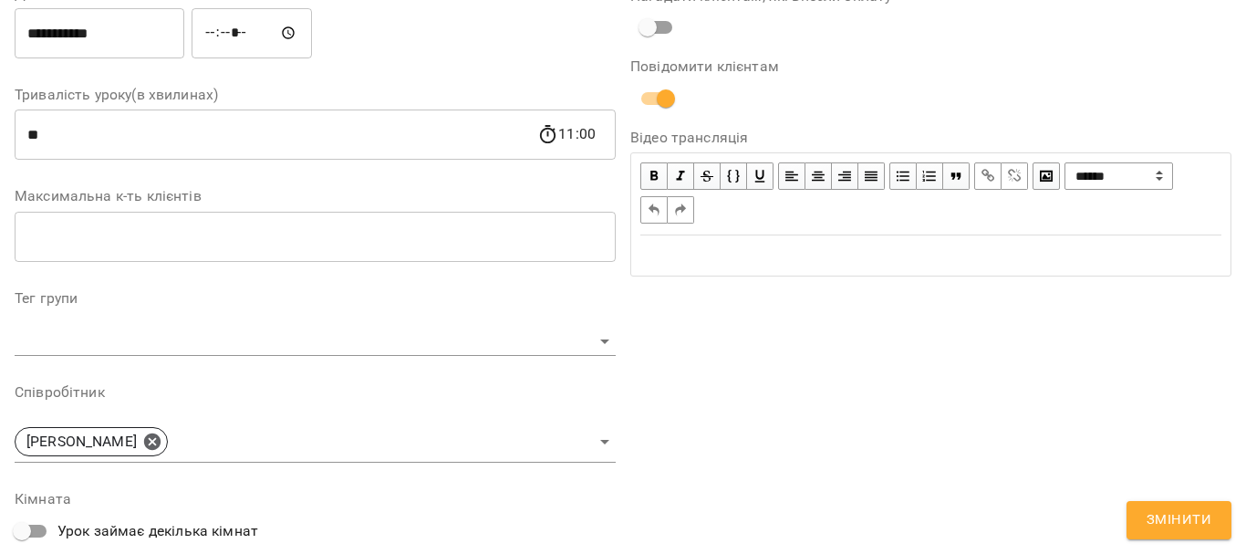
scroll to position [456, 0]
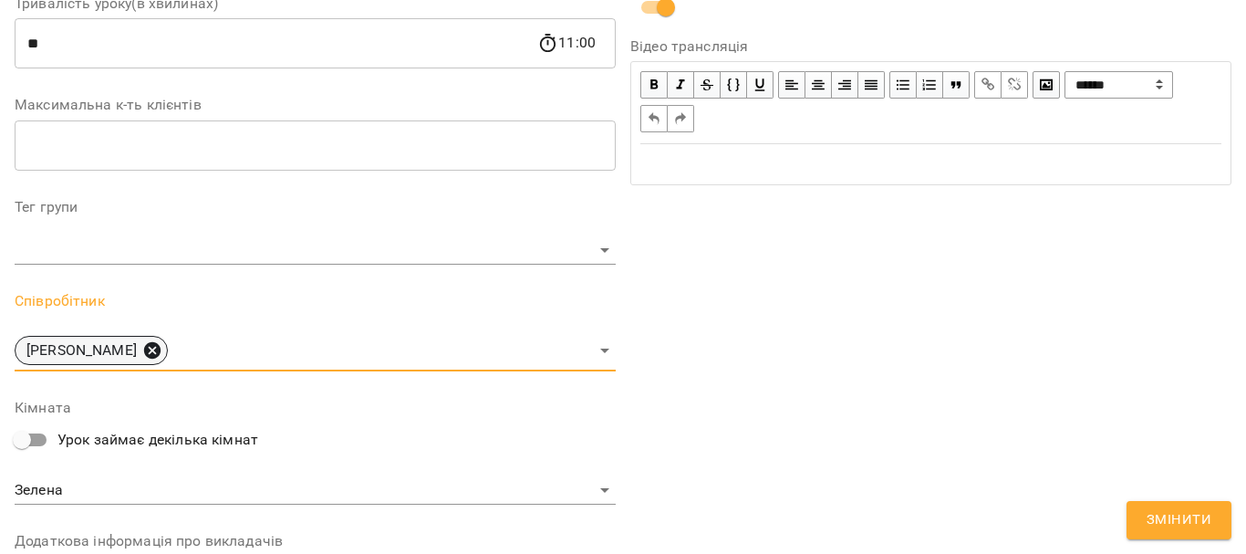
click at [161, 348] on icon at bounding box center [152, 350] width 16 height 16
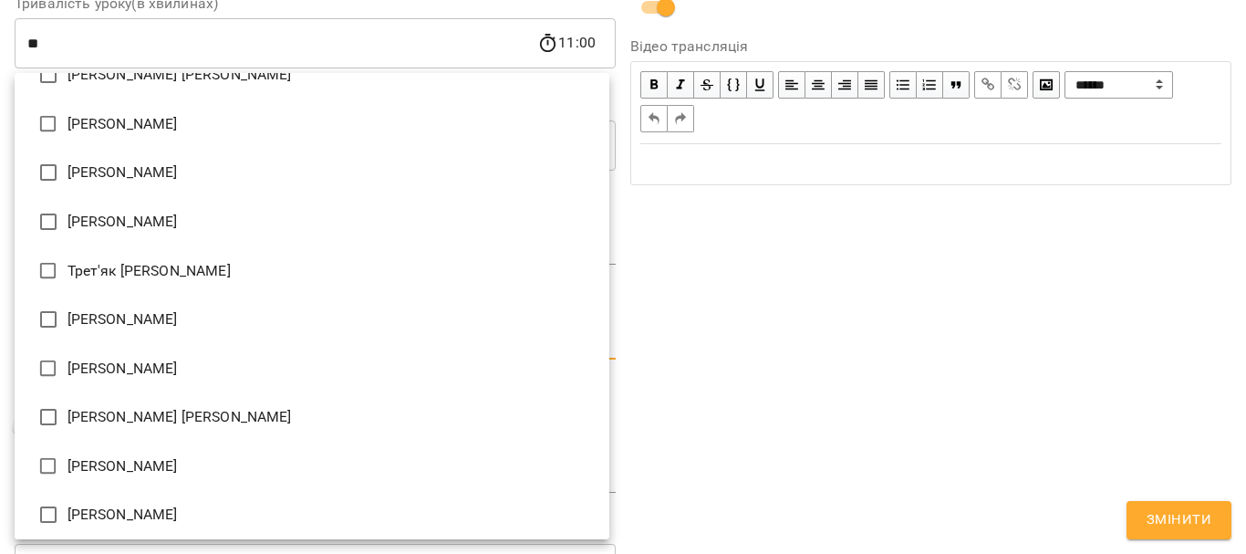
scroll to position [3067, 0]
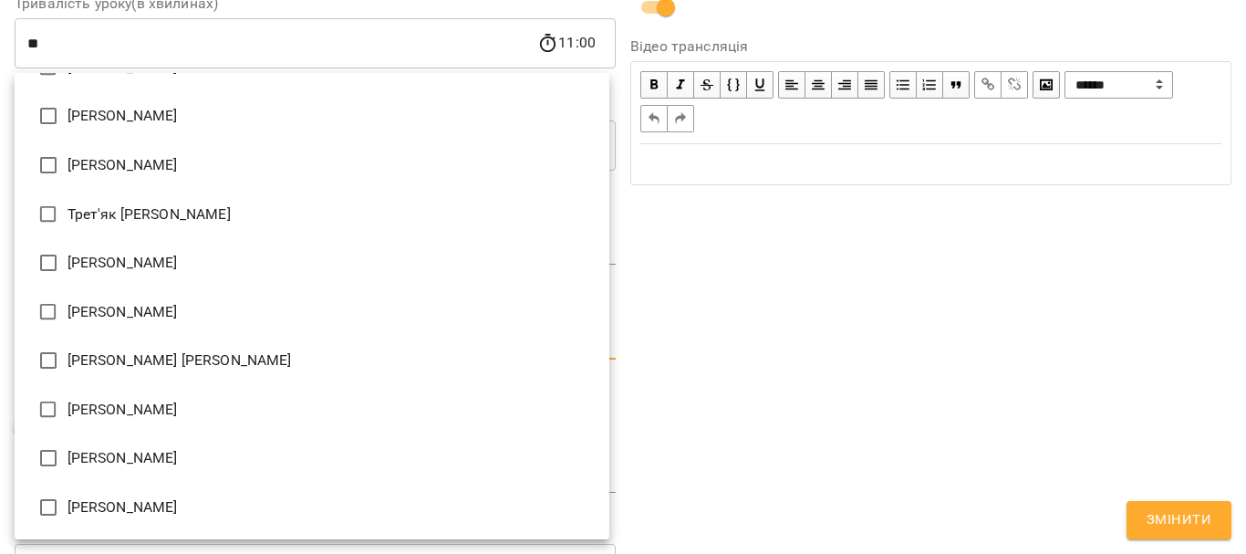
click at [198, 353] on li "Шварова Марина" at bounding box center [312, 360] width 595 height 49
type input "**********"
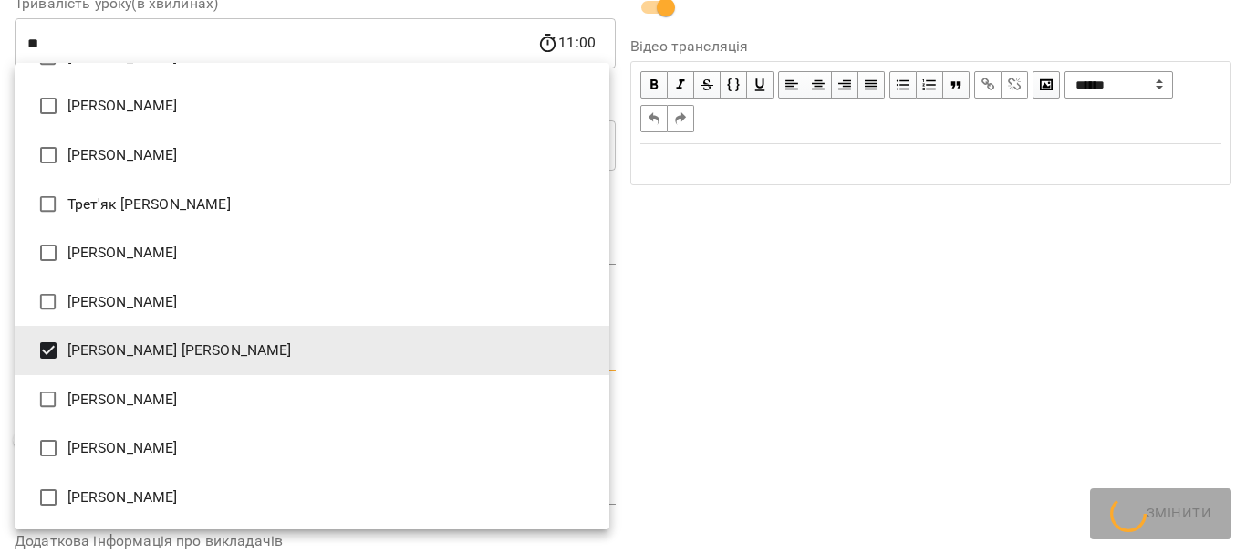
click at [748, 341] on div at bounding box center [623, 277] width 1246 height 554
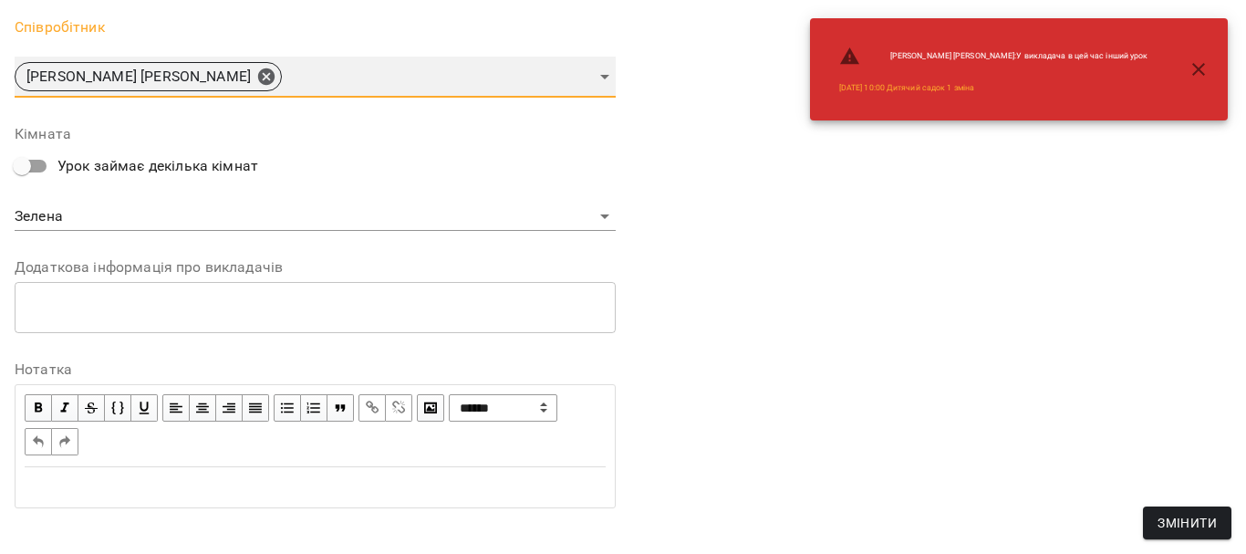
scroll to position [750, 0]
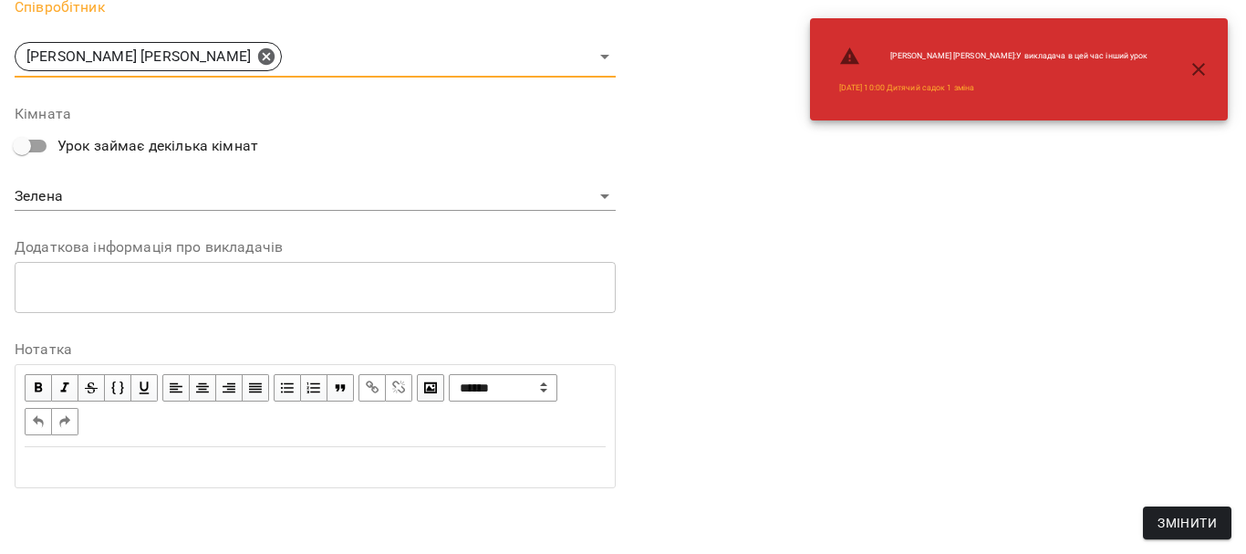
click at [1173, 515] on span "Змінити" at bounding box center [1187, 523] width 59 height 22
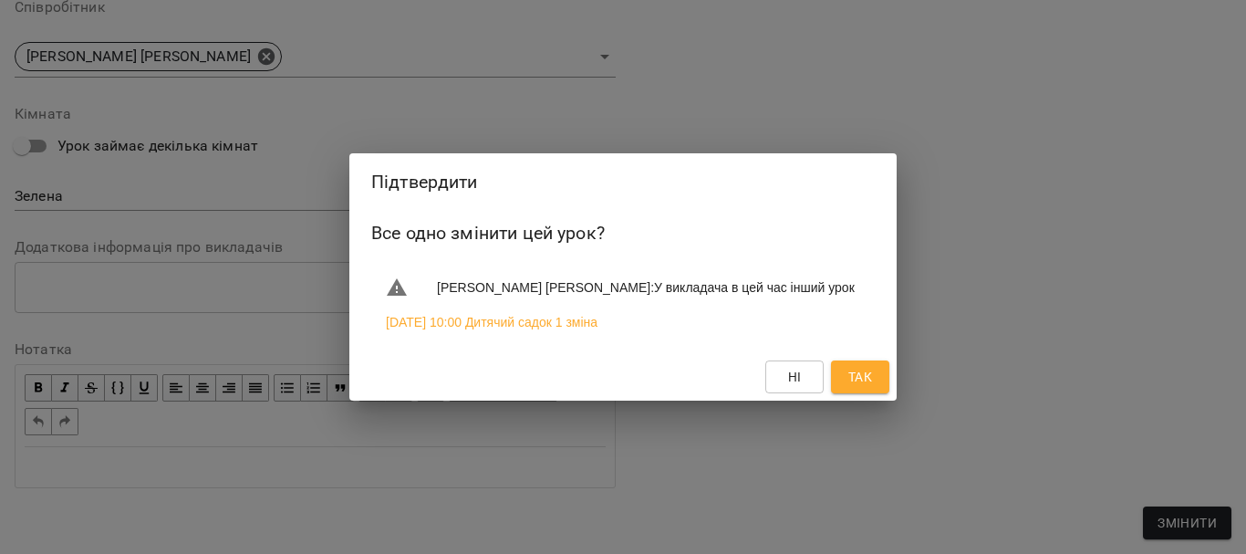
click at [863, 379] on span "Так" at bounding box center [860, 377] width 24 height 22
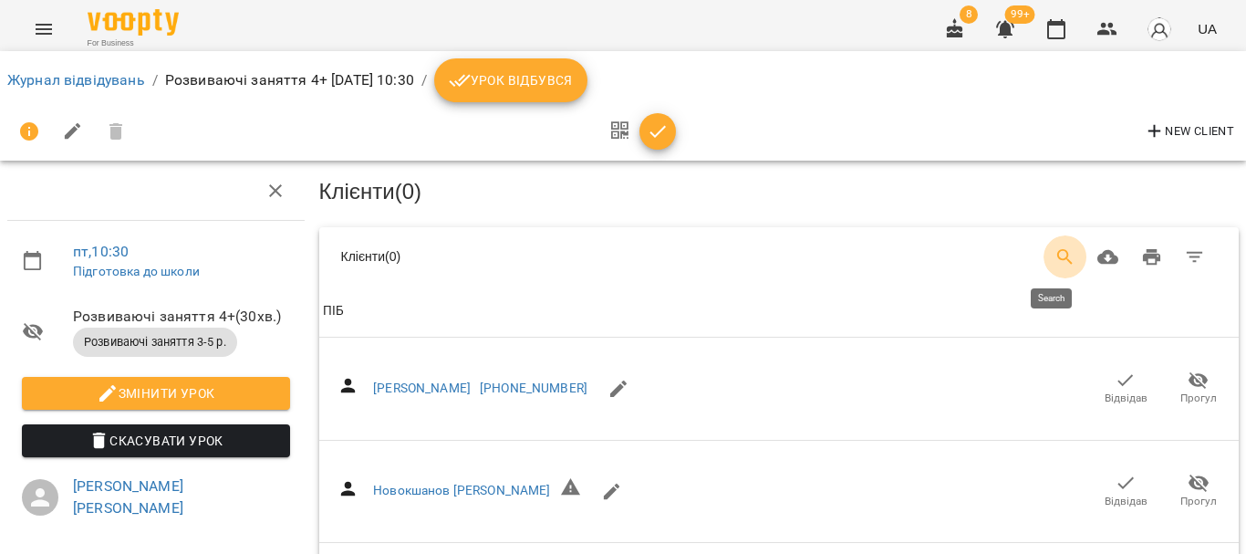
click at [1055, 246] on icon "Search" at bounding box center [1066, 257] width 22 height 22
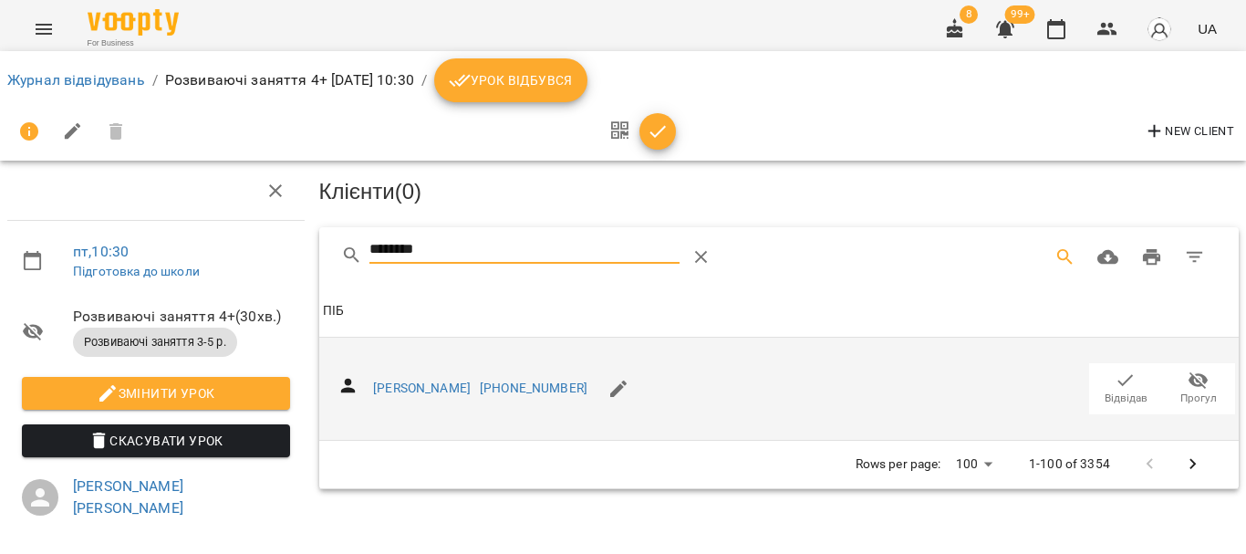
click at [1118, 381] on icon "button" at bounding box center [1126, 380] width 16 height 12
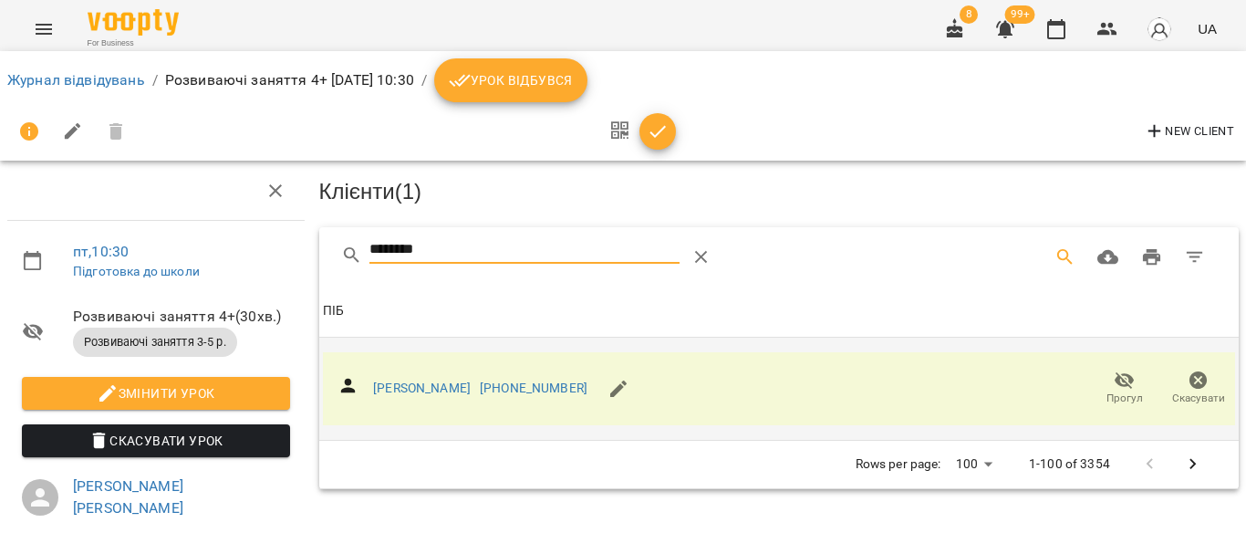
drag, startPoint x: 424, startPoint y: 258, endPoint x: 315, endPoint y: 263, distance: 109.6
click at [319, 263] on div "********" at bounding box center [779, 256] width 920 height 58
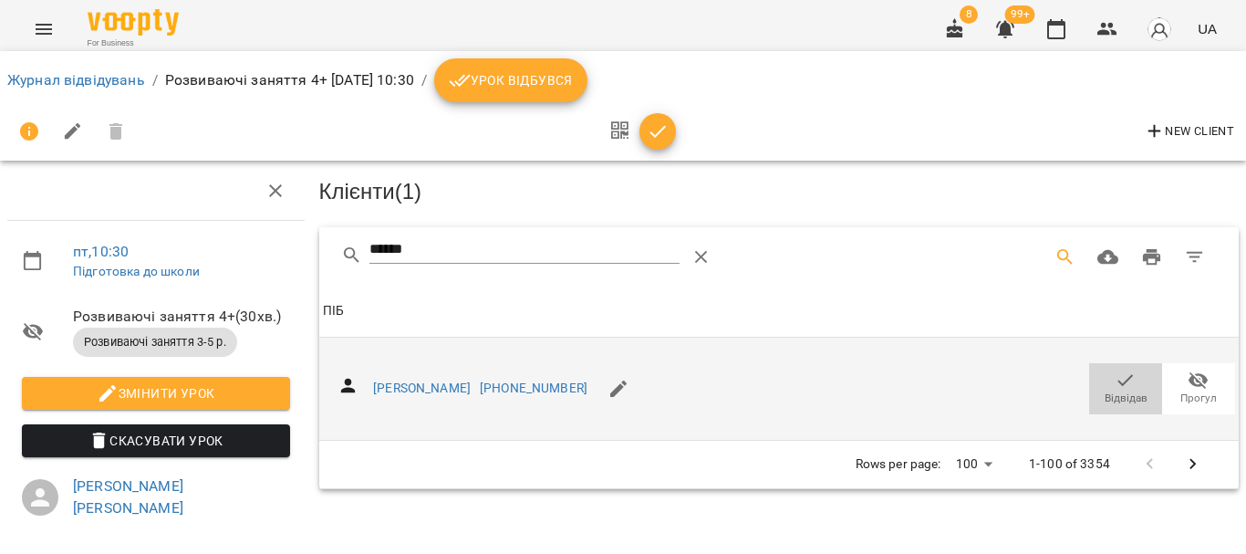
click at [1116, 381] on icon "button" at bounding box center [1126, 380] width 22 height 22
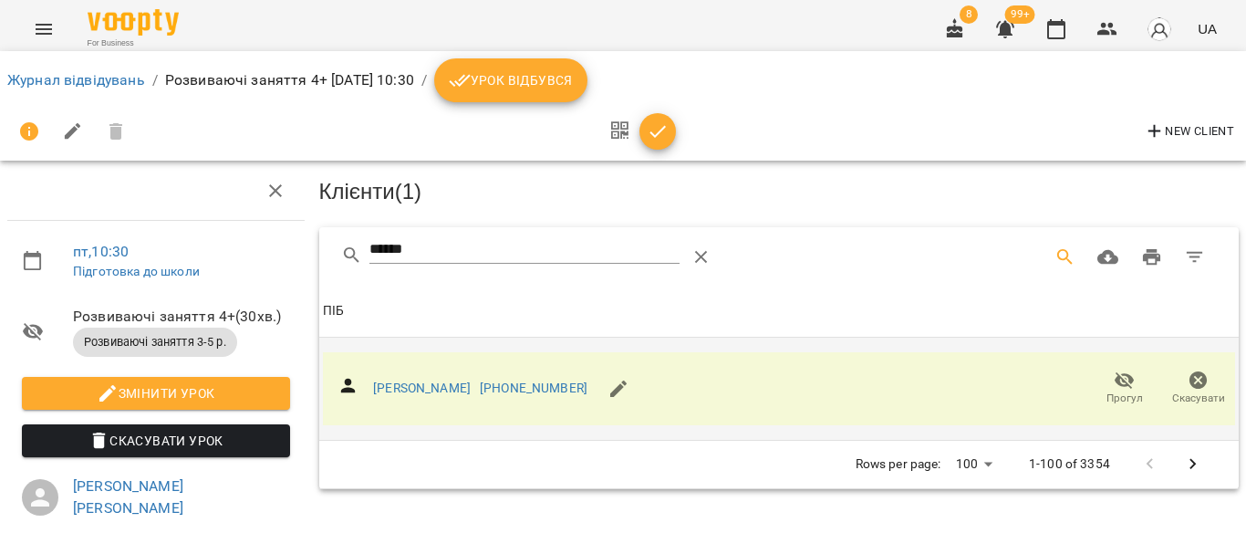
drag, startPoint x: 443, startPoint y: 245, endPoint x: 238, endPoint y: 251, distance: 205.3
click at [238, 251] on div "пт , 10:30 Підготовка до школи Розвиваючі заняття 4+ ( 30 хв. ) Розвиваючі заня…" at bounding box center [623, 396] width 1261 height 644
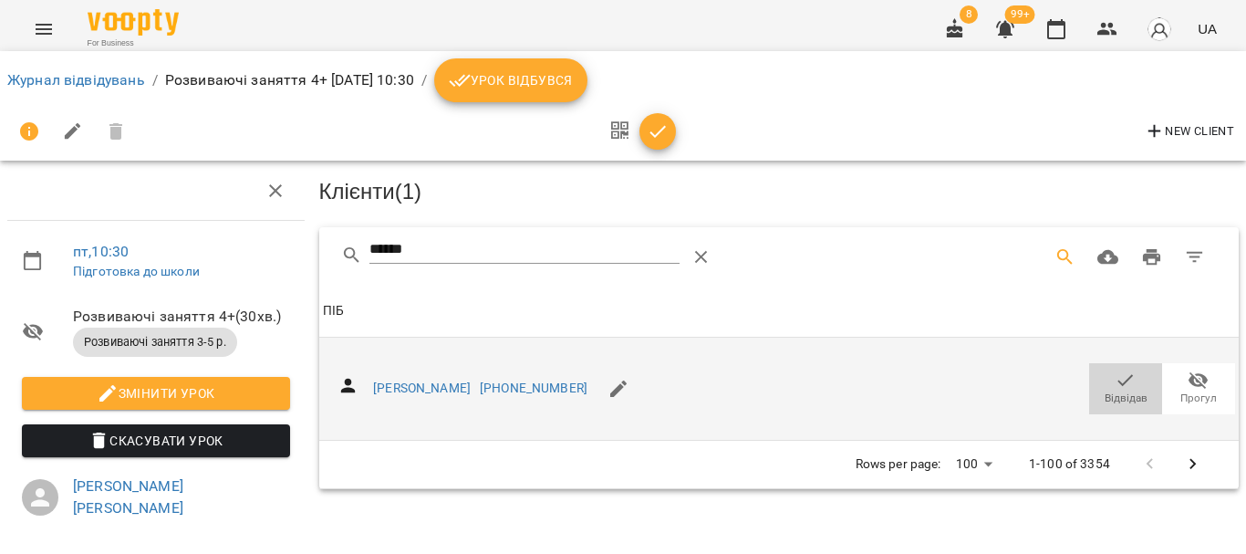
click at [1115, 384] on icon "button" at bounding box center [1126, 380] width 22 height 22
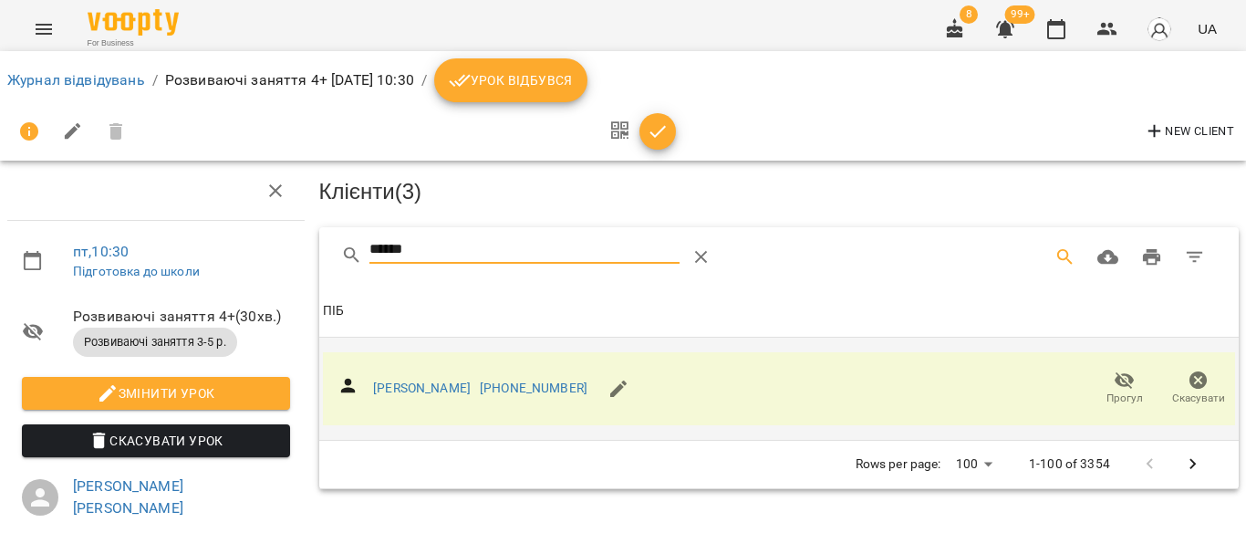
drag, startPoint x: 372, startPoint y: 247, endPoint x: 254, endPoint y: 244, distance: 118.6
click at [254, 244] on div "пт , 10:30 Підготовка до школи Розвиваючі заняття 4+ ( 30 хв. ) Розвиваючі заня…" at bounding box center [623, 396] width 1261 height 644
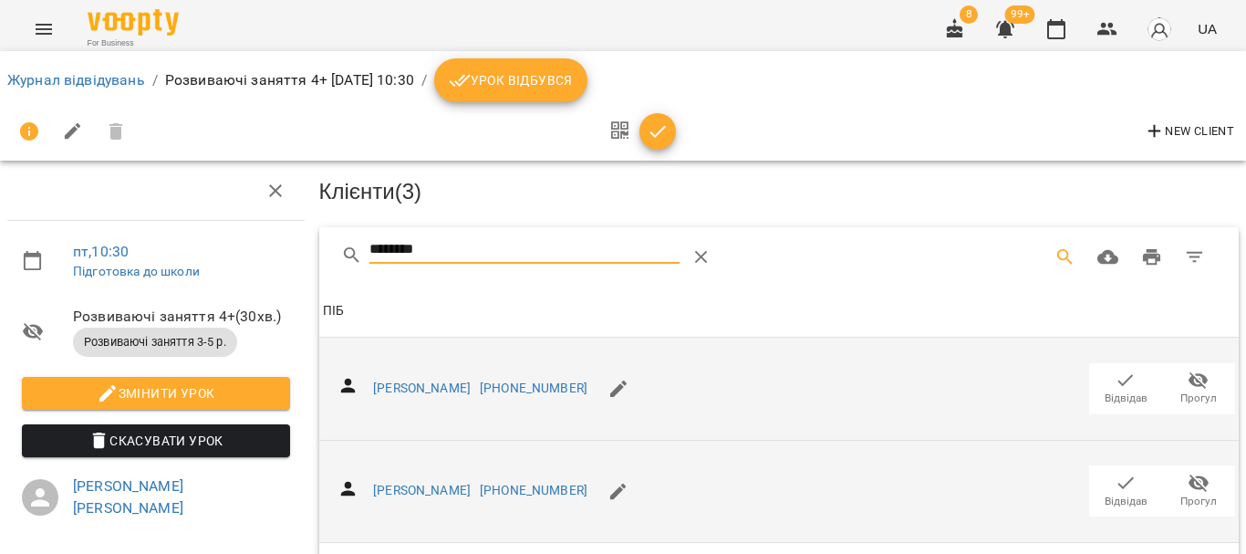
click at [1121, 494] on span "Відвідав" at bounding box center [1126, 502] width 43 height 16
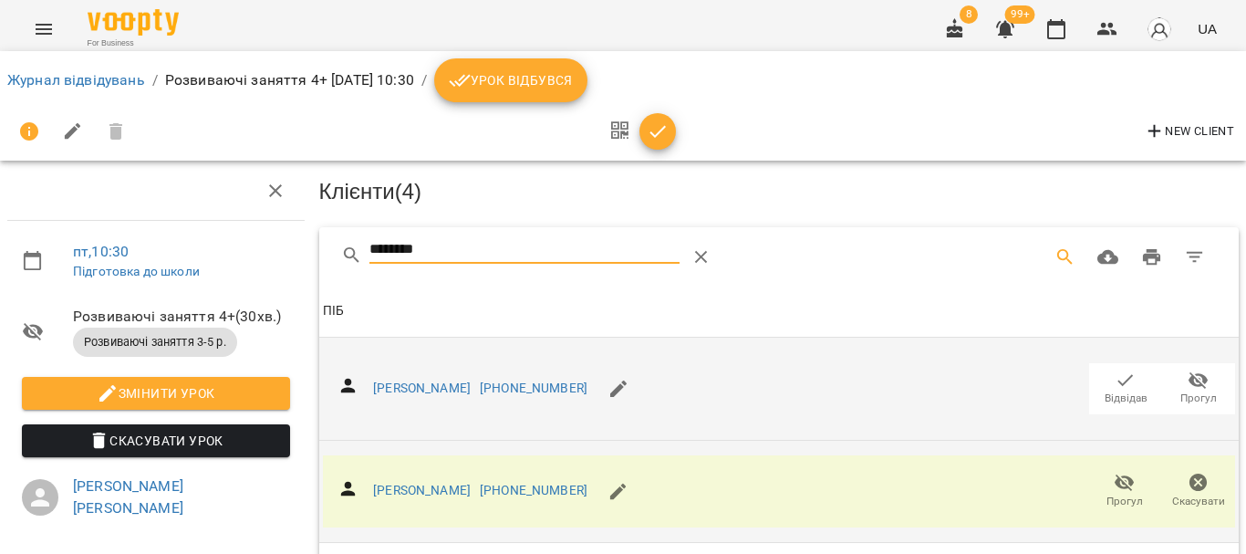
drag, startPoint x: 442, startPoint y: 249, endPoint x: 292, endPoint y: 255, distance: 149.7
click at [292, 255] on div "пт , 10:30 Підготовка до школи Розвиваючі заняття 4+ ( 30 хв. ) Розвиваючі заня…" at bounding box center [623, 396] width 1261 height 644
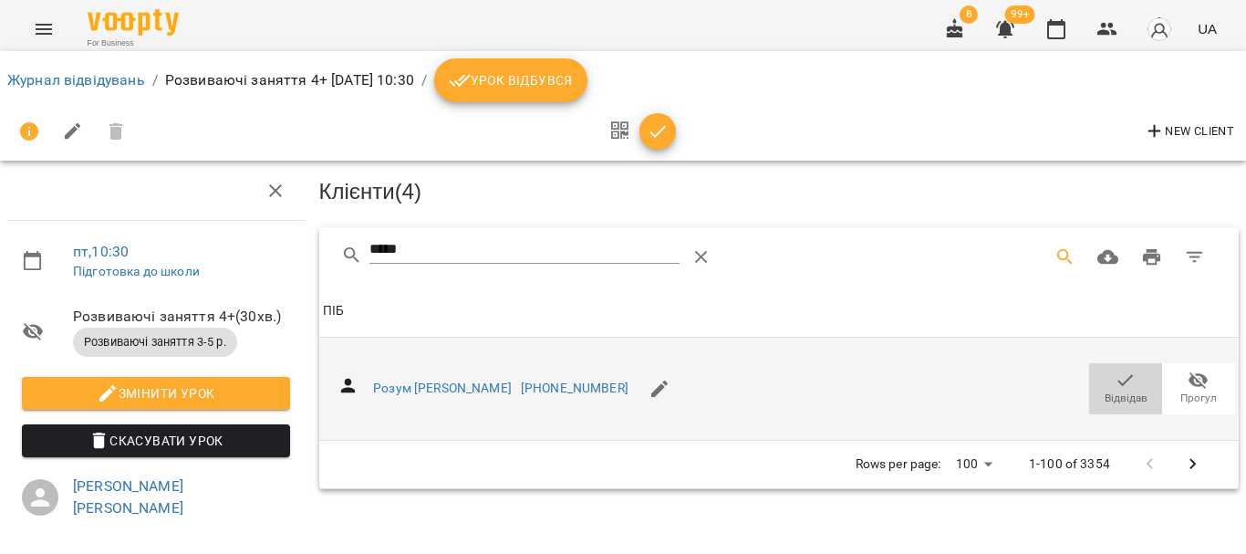
click at [1115, 377] on icon "button" at bounding box center [1126, 380] width 22 height 22
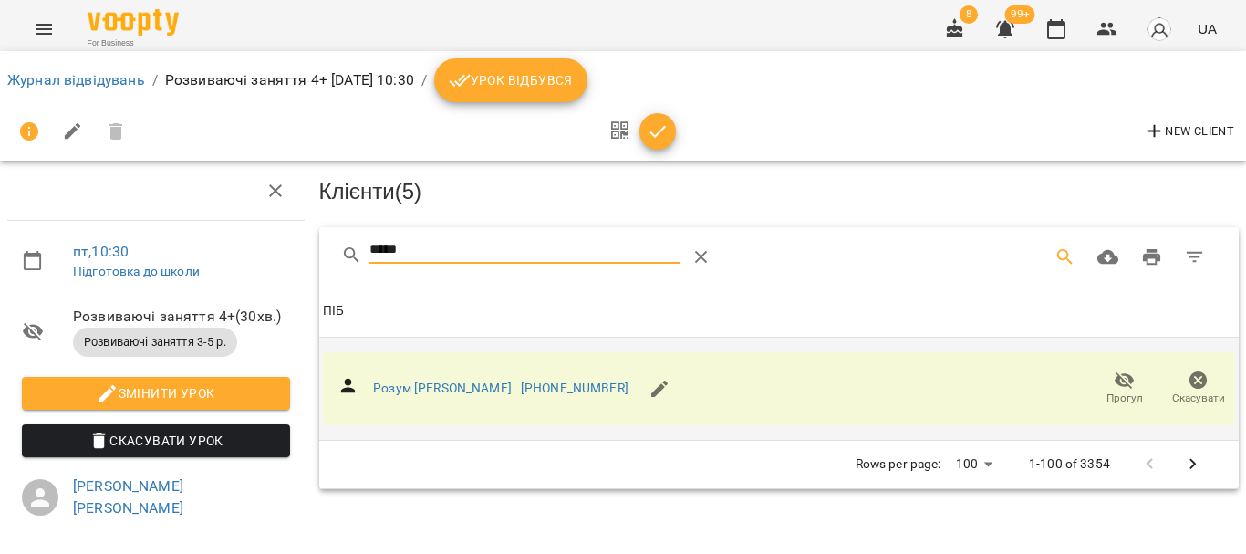
drag, startPoint x: 468, startPoint y: 249, endPoint x: 239, endPoint y: 263, distance: 229.4
click at [239, 263] on div "пт , 10:30 Підготовка до школи Розвиваючі заняття 4+ ( 30 хв. ) Розвиваючі заня…" at bounding box center [623, 396] width 1261 height 644
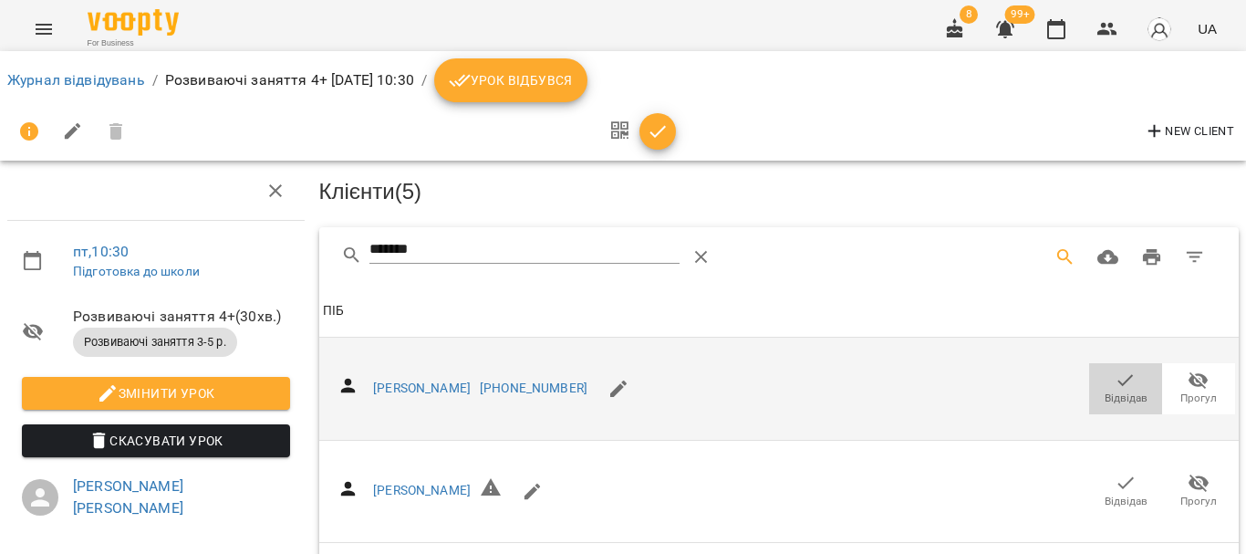
click at [1100, 381] on span "Відвідав" at bounding box center [1125, 387] width 51 height 36
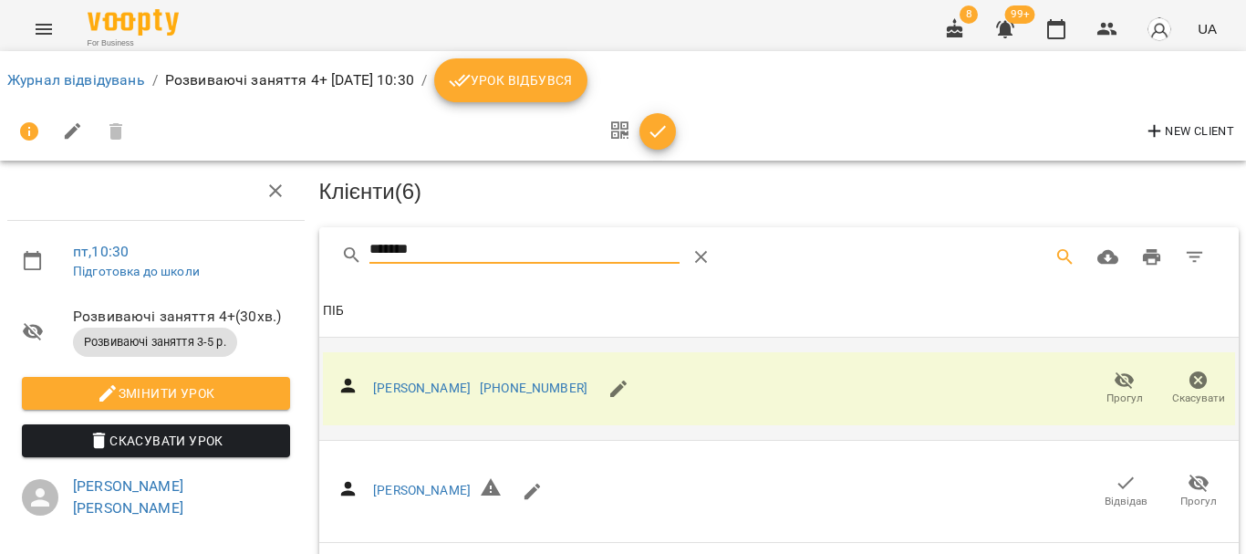
drag, startPoint x: 462, startPoint y: 248, endPoint x: 201, endPoint y: 248, distance: 260.9
click at [202, 248] on div "пт , 10:30 Підготовка до школи Розвиваючі заняття 4+ ( 30 хв. ) Розвиваючі заня…" at bounding box center [623, 494] width 1261 height 840
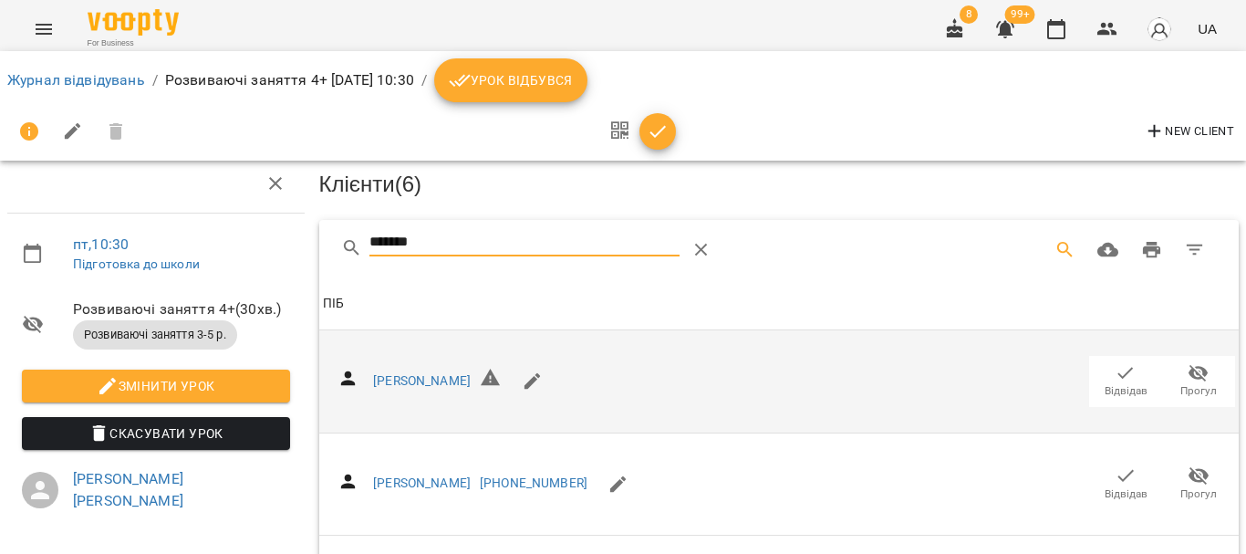
scroll to position [192, 0]
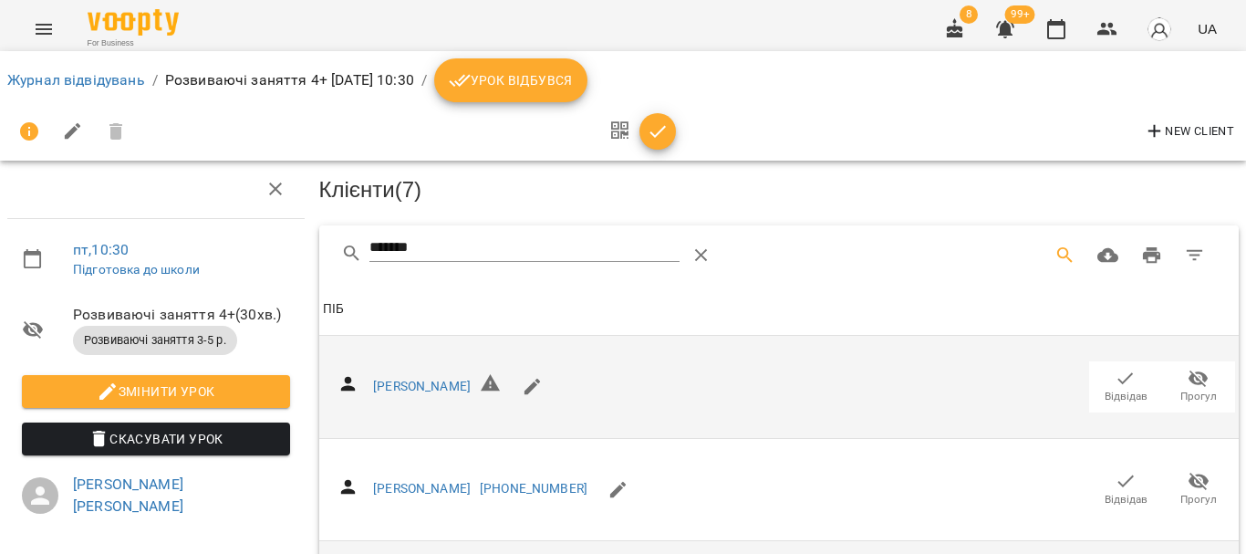
scroll to position [0, 0]
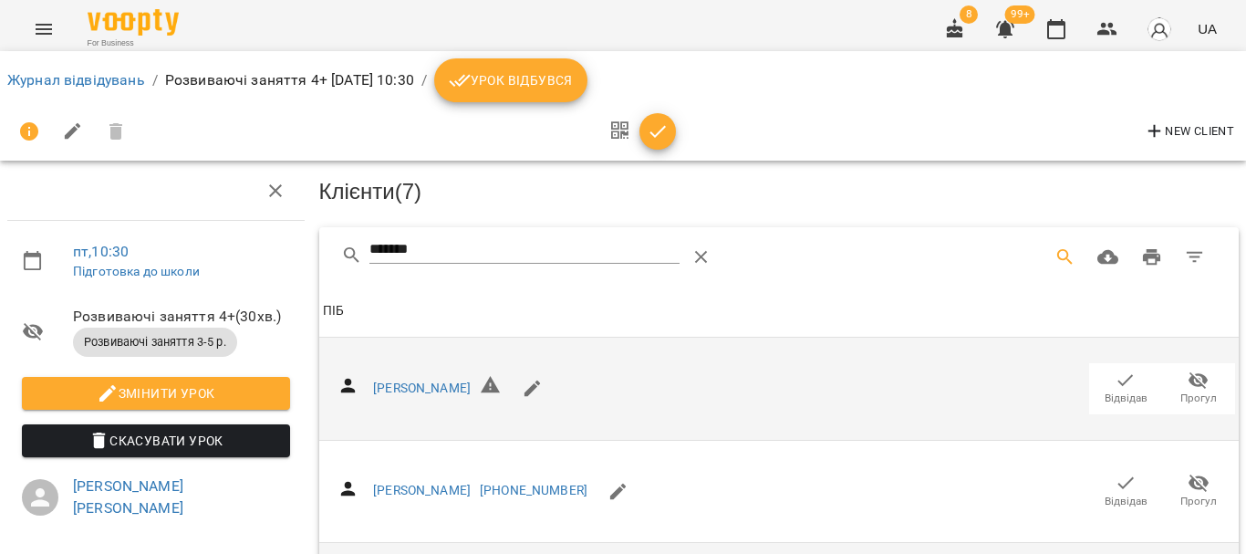
drag, startPoint x: 439, startPoint y: 248, endPoint x: 161, endPoint y: 253, distance: 277.4
click at [161, 253] on div "пт , 10:30 Підготовка до школи Розвиваючі заняття 4+ ( 30 хв. ) Розвиваючі заня…" at bounding box center [623, 494] width 1261 height 840
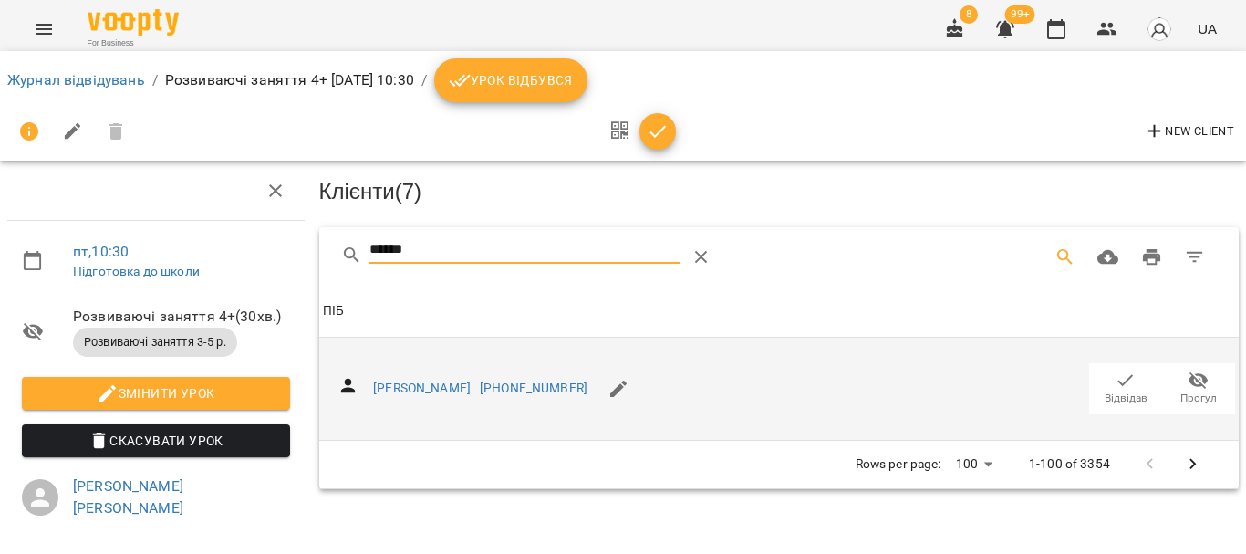
type input "******"
click at [1125, 390] on span "Відвідав" at bounding box center [1126, 398] width 43 height 16
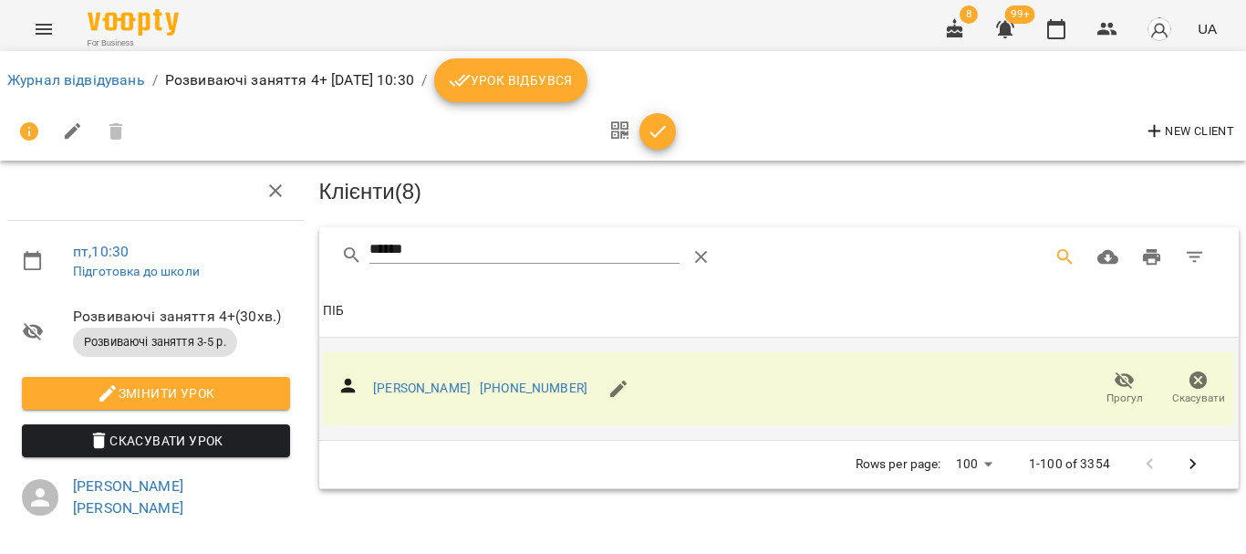
click at [552, 74] on span "Урок відбувся" at bounding box center [511, 80] width 124 height 22
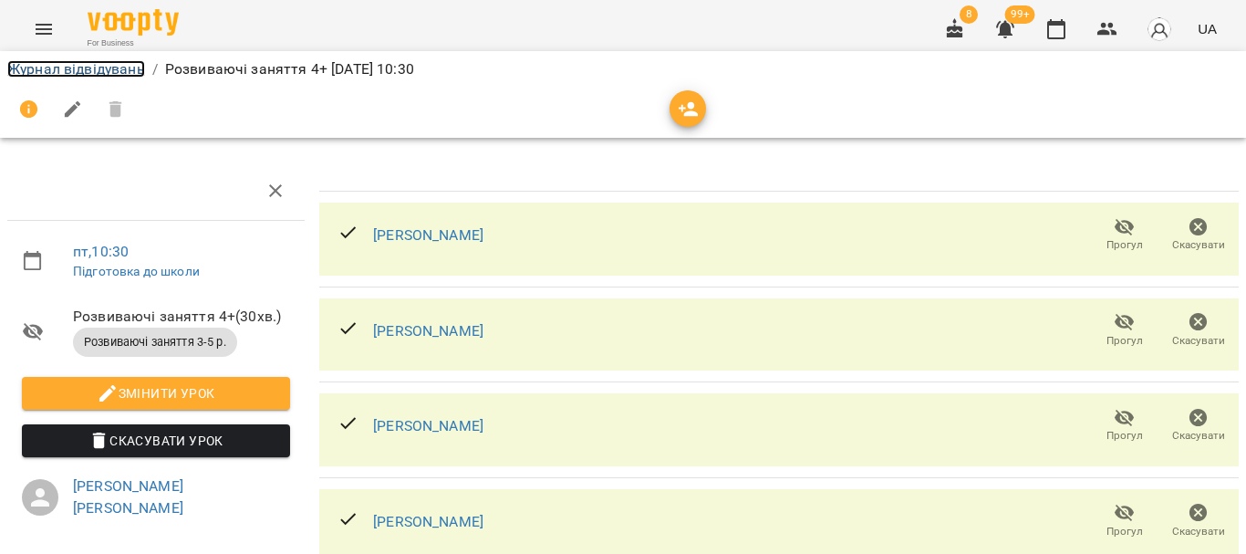
click at [74, 76] on link "Журнал відвідувань" at bounding box center [76, 68] width 138 height 17
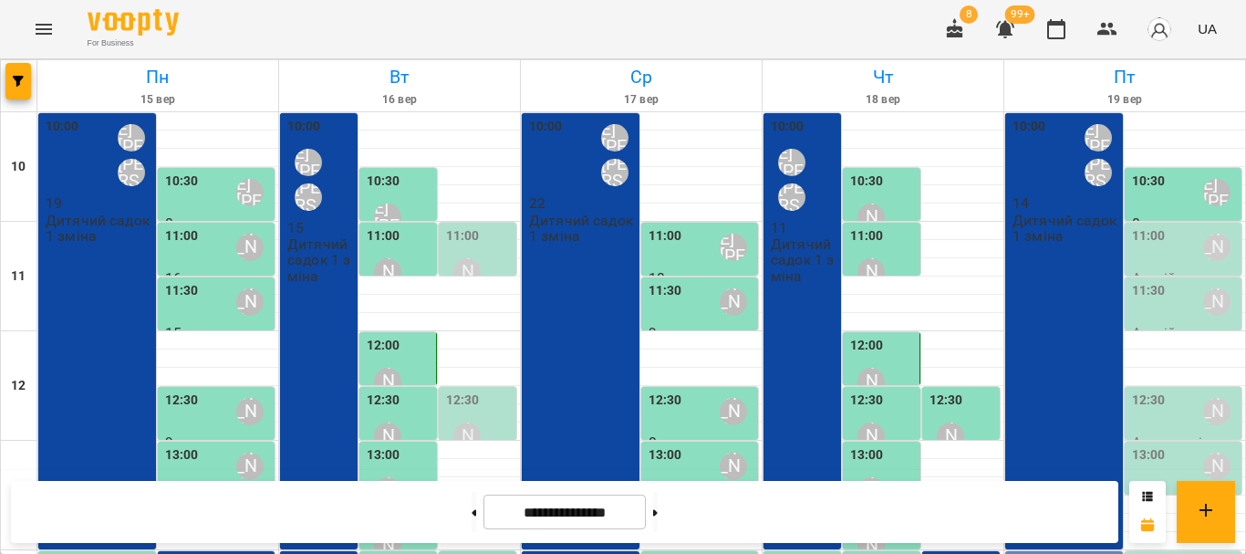
click at [1167, 248] on div "11:00 Бондарєва Віолєтта" at bounding box center [1185, 247] width 107 height 42
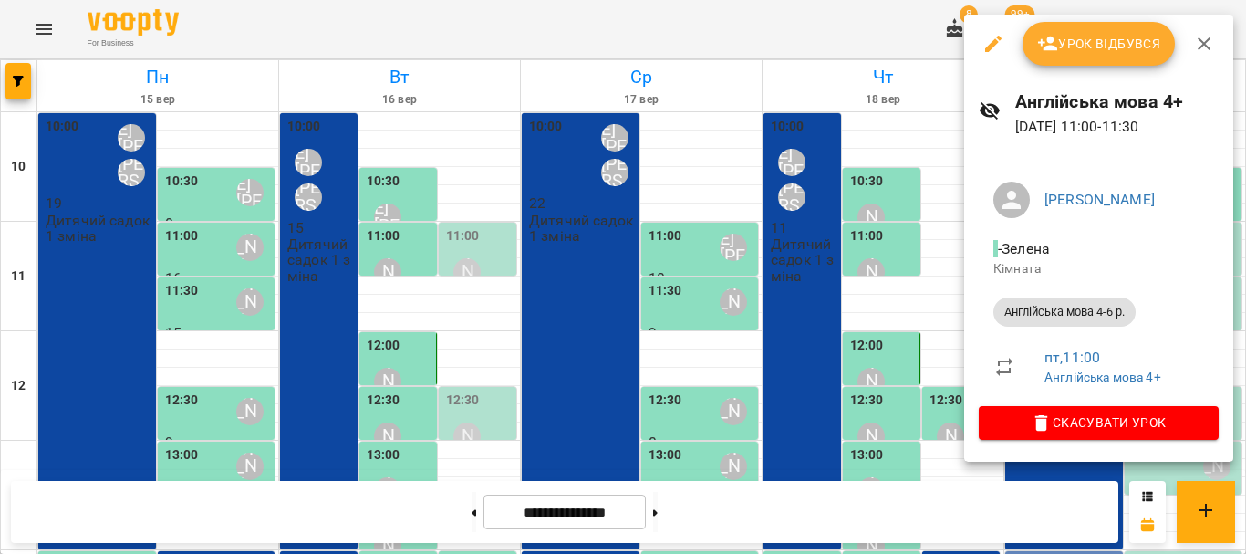
click at [1058, 38] on span "Урок відбувся" at bounding box center [1099, 44] width 124 height 22
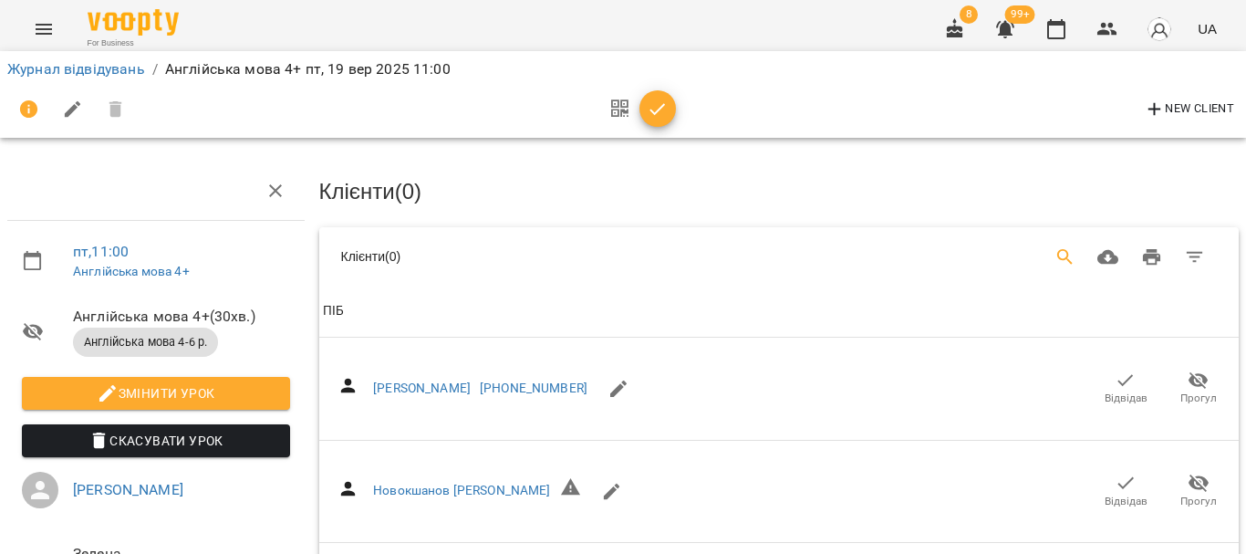
click at [1055, 250] on icon "Search" at bounding box center [1066, 257] width 22 height 22
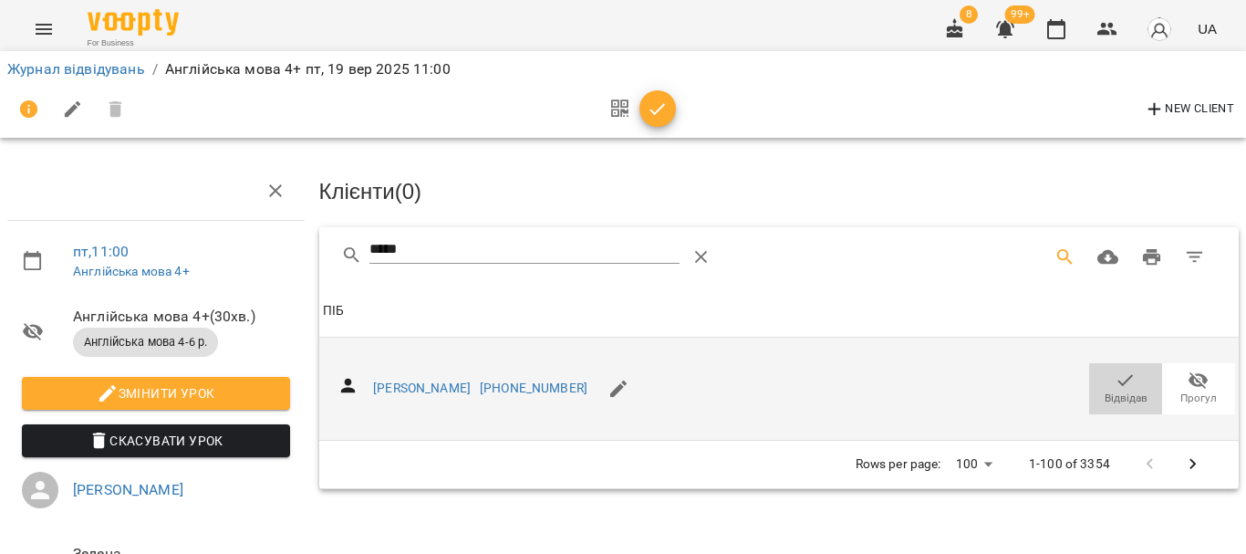
click at [1117, 380] on icon "button" at bounding box center [1126, 380] width 22 height 22
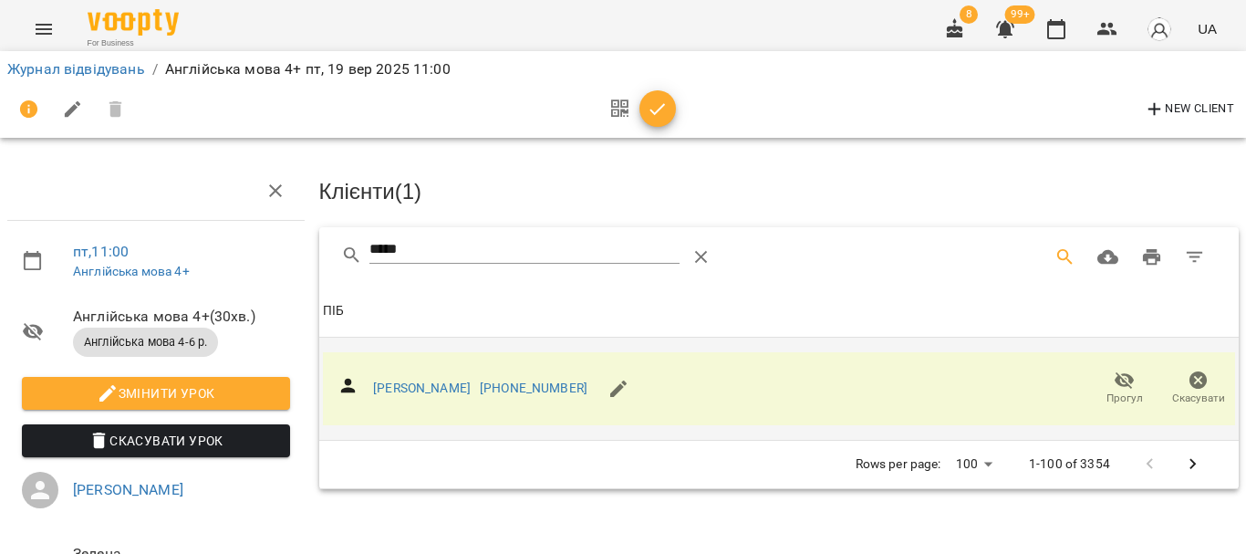
drag, startPoint x: 222, startPoint y: 248, endPoint x: 170, endPoint y: 243, distance: 52.3
click at [175, 245] on div "пт , 11:00 Англійська мова 4+ Англійська мова 4+ ( 30 хв. ) Англійська мова 4-6…" at bounding box center [623, 389] width 1261 height 630
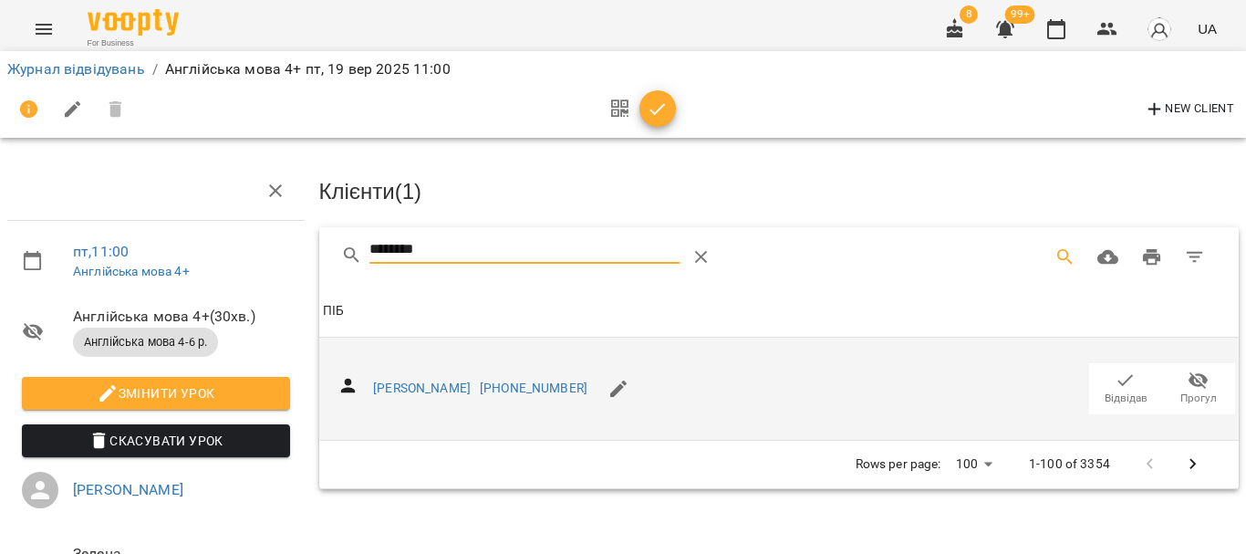
click at [1115, 382] on icon "button" at bounding box center [1126, 380] width 22 height 22
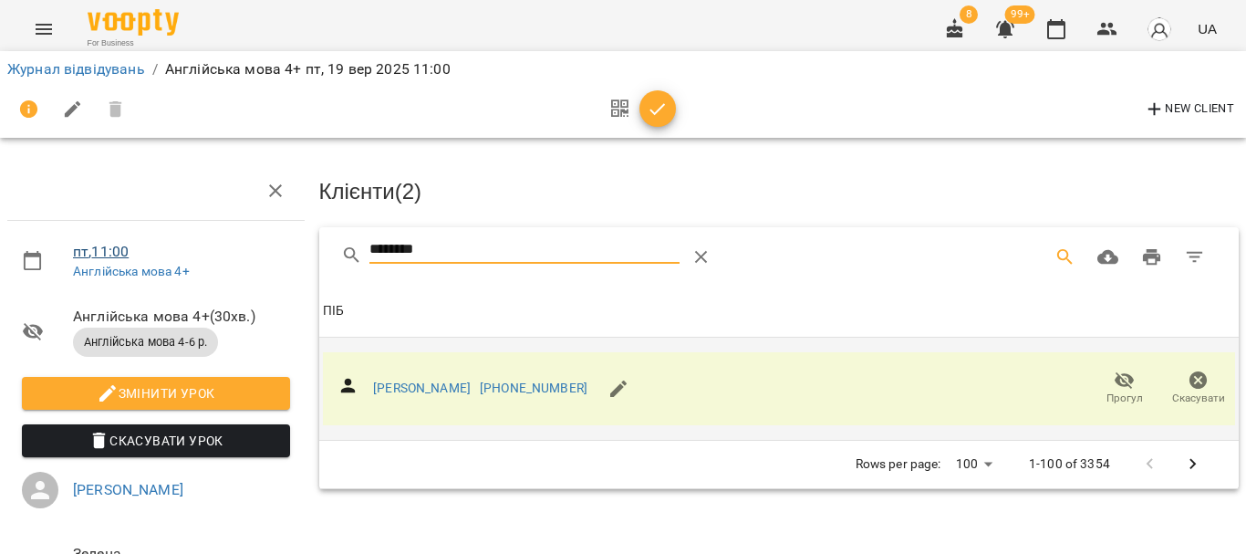
drag, startPoint x: 442, startPoint y: 249, endPoint x: 100, endPoint y: 255, distance: 342.1
click at [100, 255] on div "пт , 11:00 Англійська мова 4+ Англійська мова 4+ ( 30 хв. ) Англійська мова 4-6…" at bounding box center [623, 389] width 1261 height 630
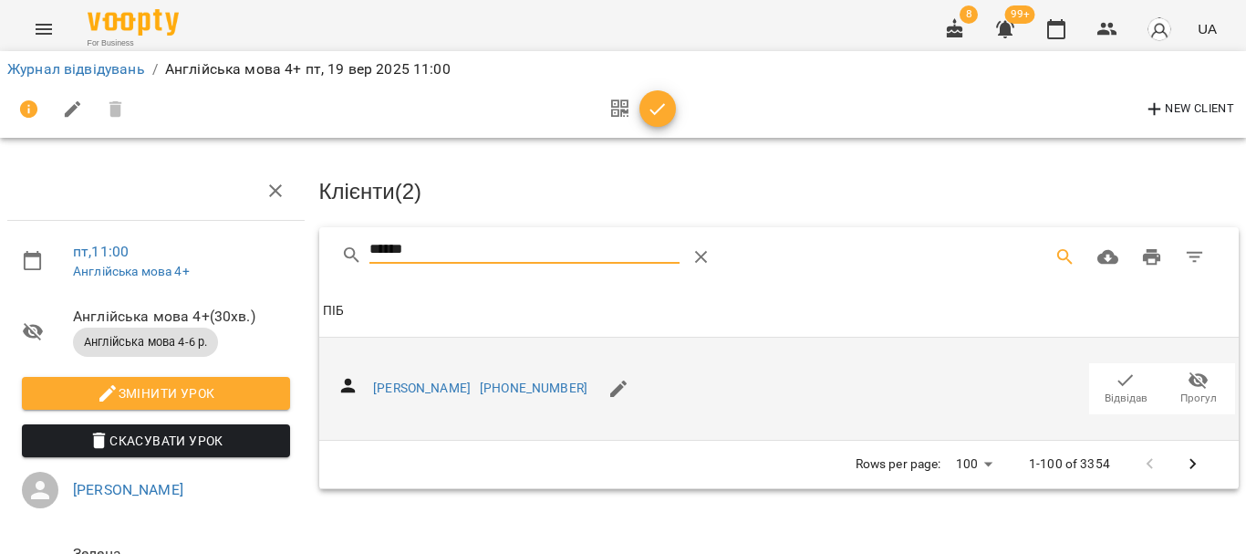
click at [1117, 381] on icon "button" at bounding box center [1126, 380] width 22 height 22
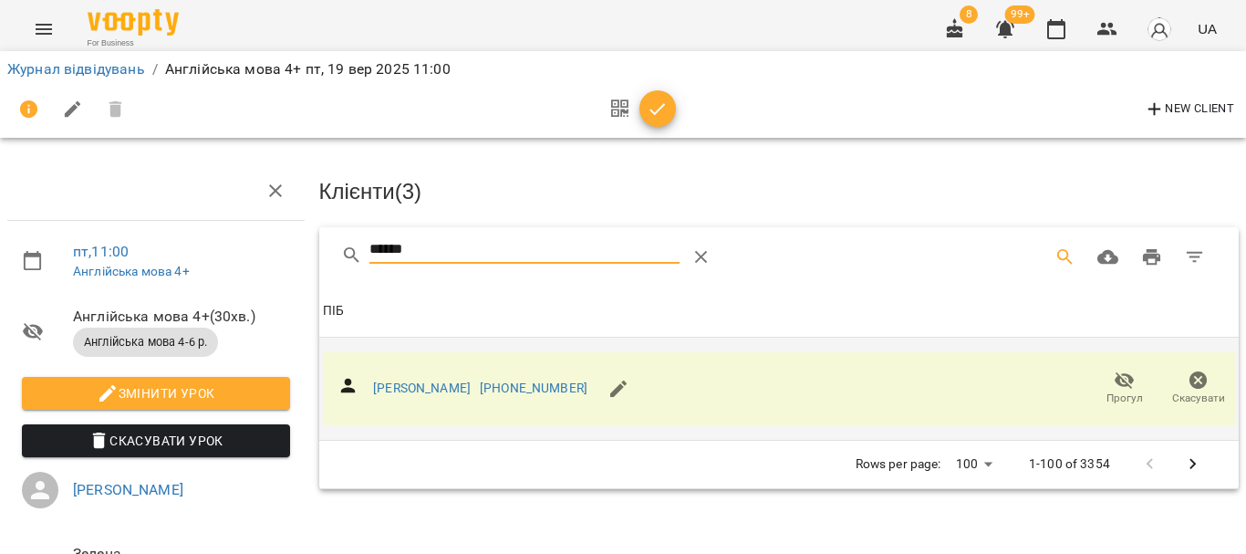
drag, startPoint x: 453, startPoint y: 248, endPoint x: 301, endPoint y: 253, distance: 152.4
click at [301, 253] on div "пт , 11:00 Англійська мова 4+ Англійська мова 4+ ( 30 хв. ) Англійська мова 4-6…" at bounding box center [623, 389] width 1261 height 630
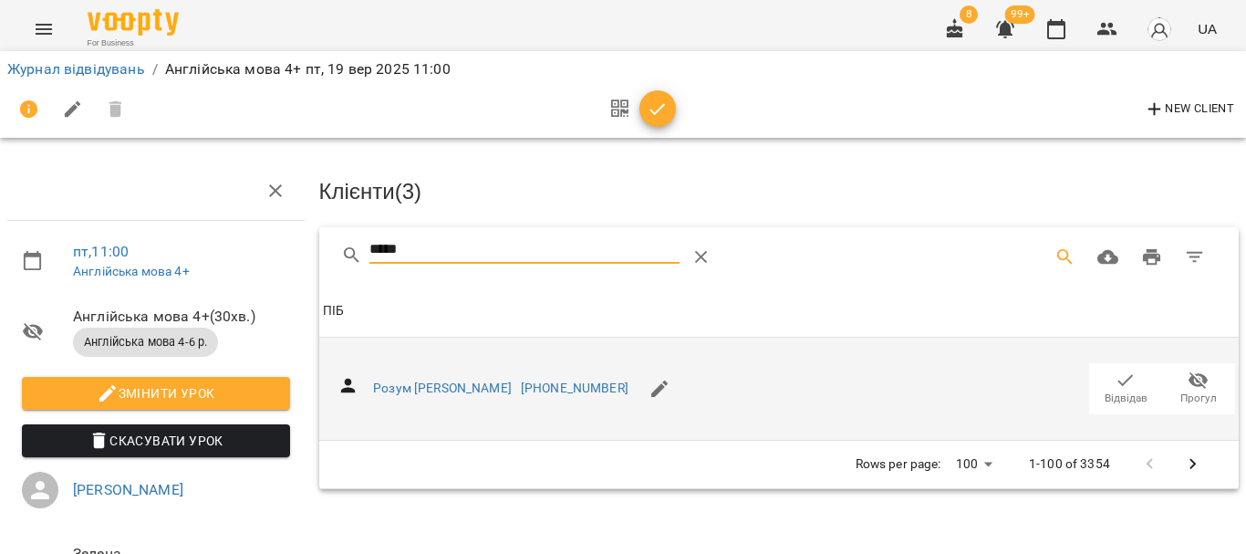
click at [1118, 383] on icon "button" at bounding box center [1126, 380] width 16 height 12
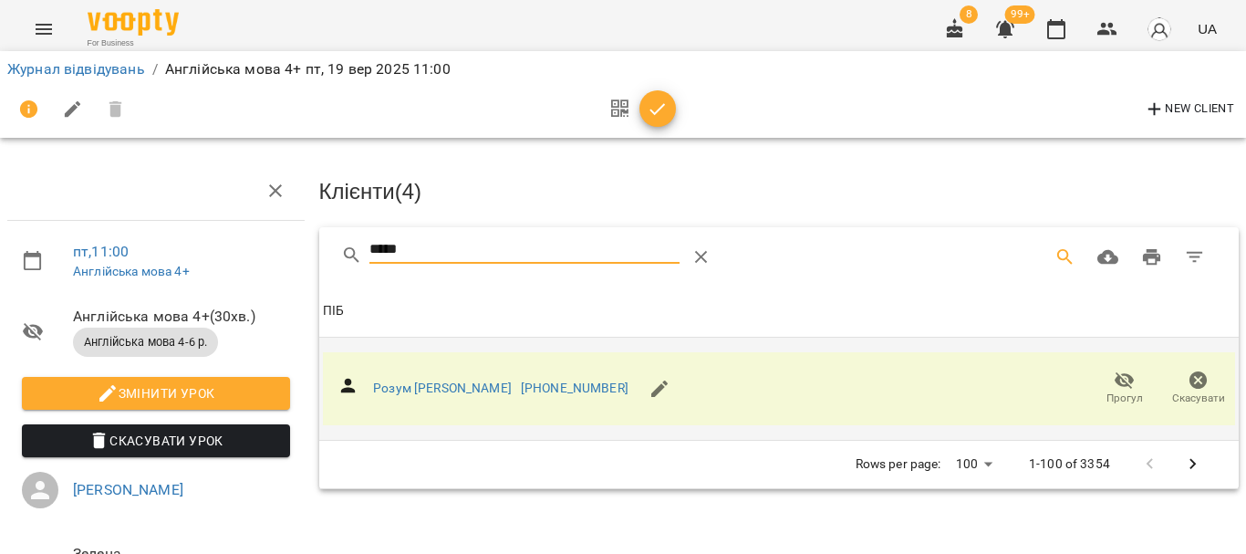
drag, startPoint x: 313, startPoint y: 245, endPoint x: 243, endPoint y: 245, distance: 70.2
click at [244, 245] on div "пт , 11:00 Англійська мова 4+ Англійська мова 4+ ( 30 хв. ) Англійська мова 4-6…" at bounding box center [623, 389] width 1261 height 630
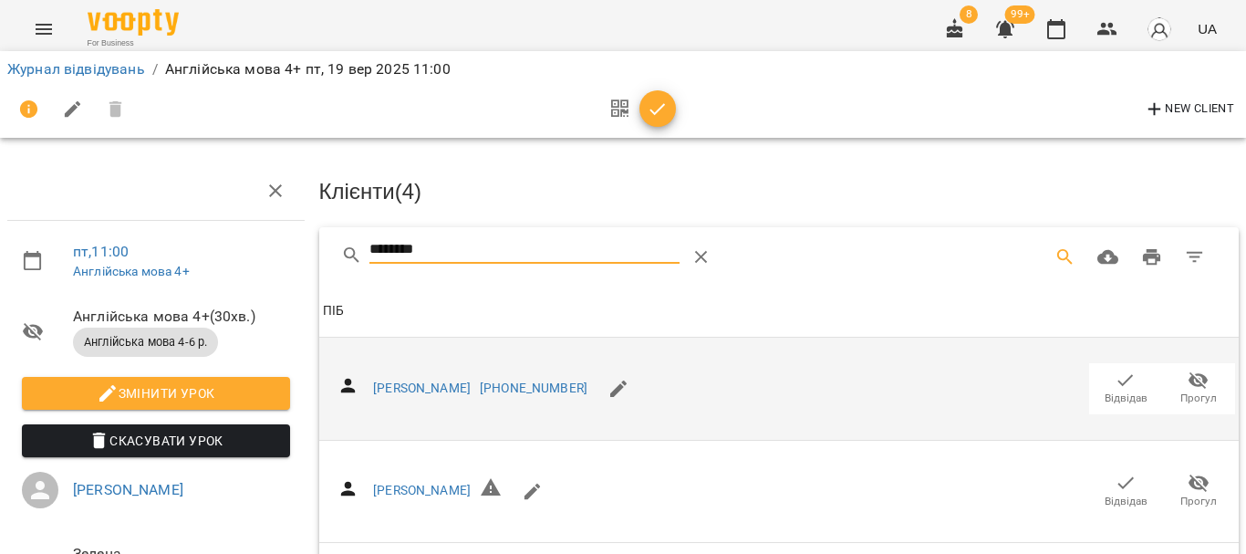
click at [1115, 386] on icon "button" at bounding box center [1126, 380] width 22 height 22
drag, startPoint x: 474, startPoint y: 247, endPoint x: 316, endPoint y: 255, distance: 158.9
click at [319, 255] on div "********" at bounding box center [779, 256] width 920 height 58
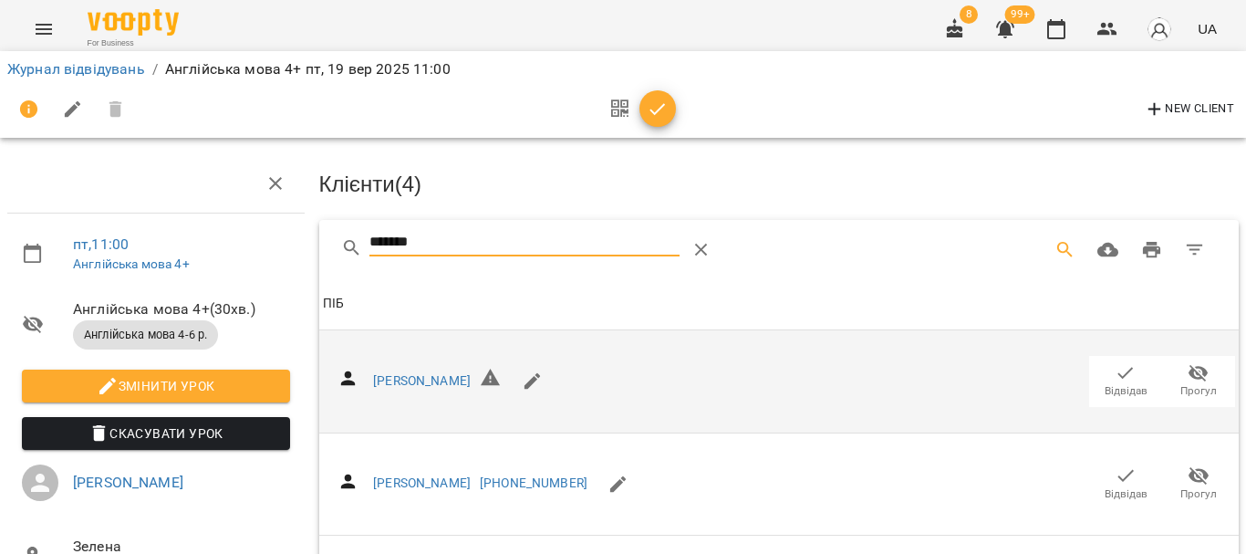
scroll to position [182, 0]
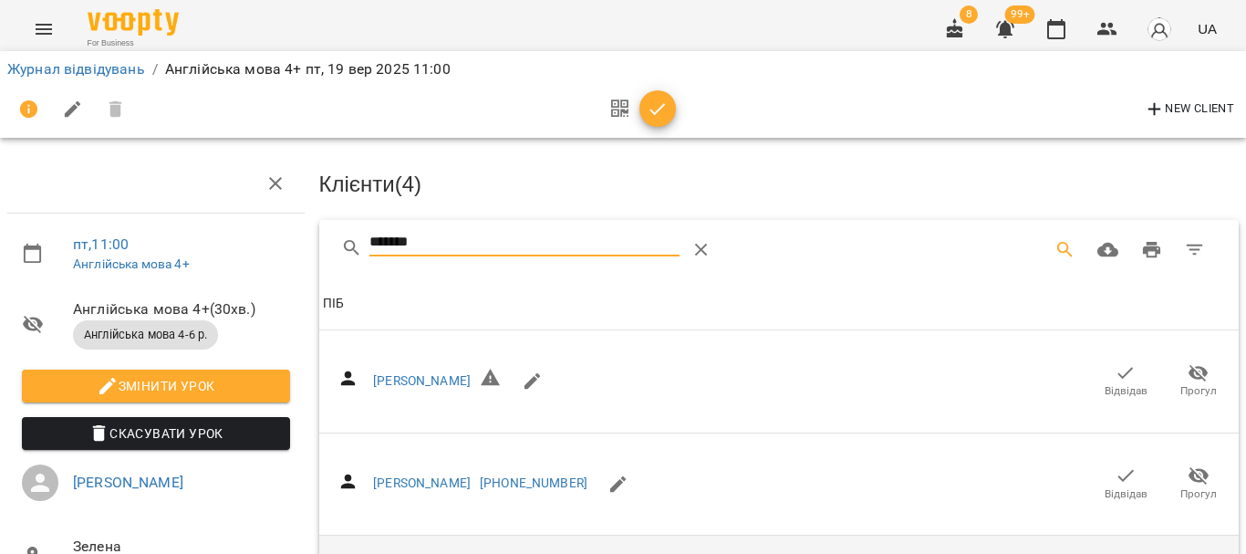
type input "*******"
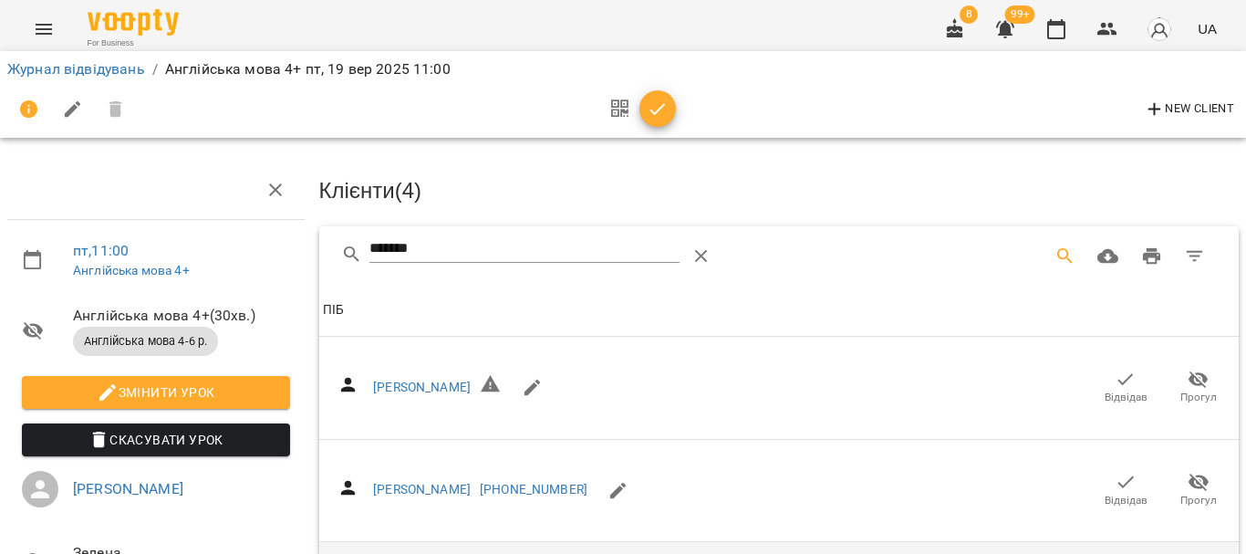
scroll to position [0, 0]
click at [441, 255] on input "*******" at bounding box center [524, 249] width 310 height 29
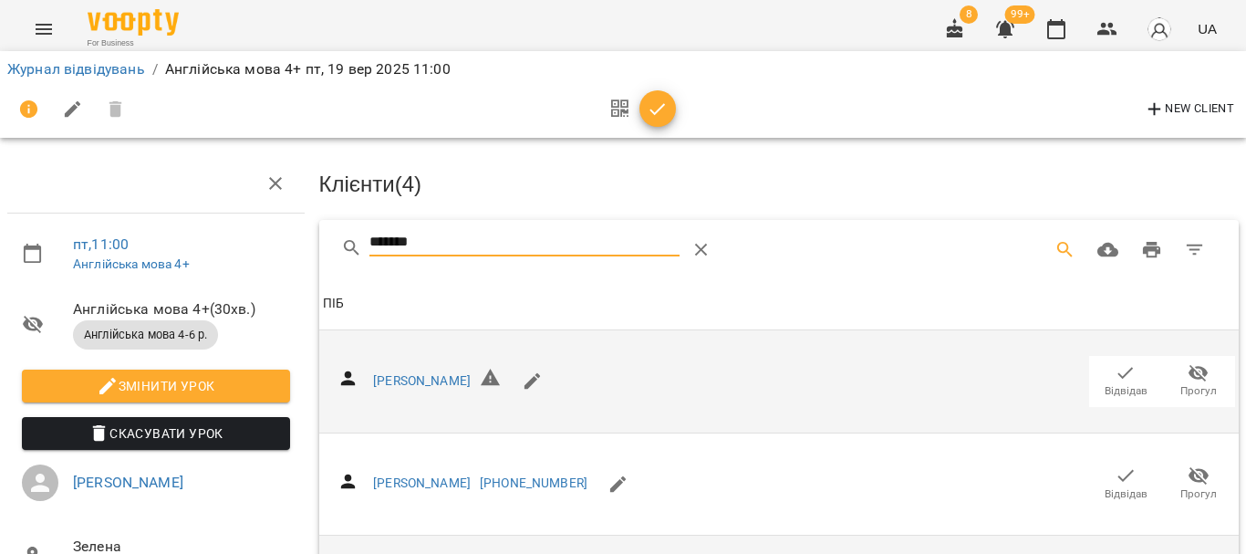
scroll to position [371, 0]
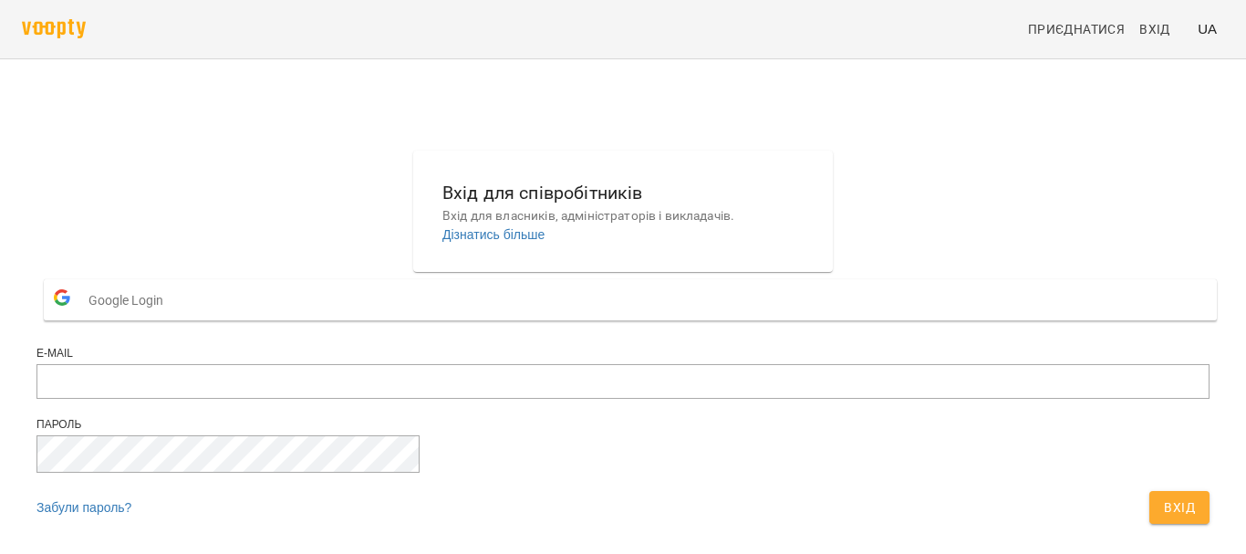
scroll to position [95, 0]
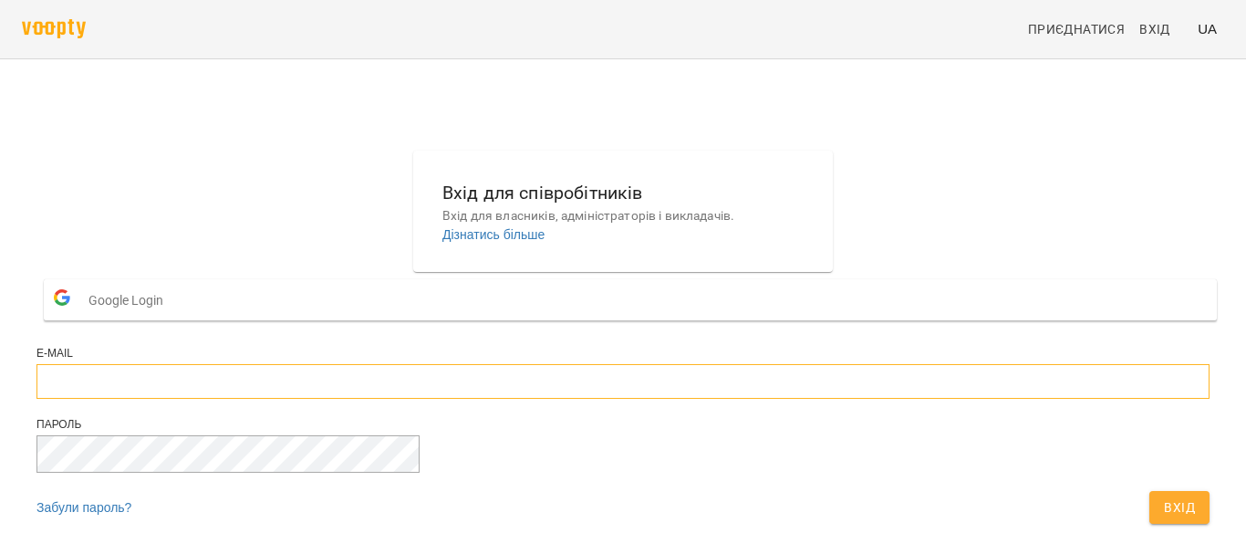
click at [467, 364] on input "email" at bounding box center [622, 381] width 1173 height 35
type input "**********"
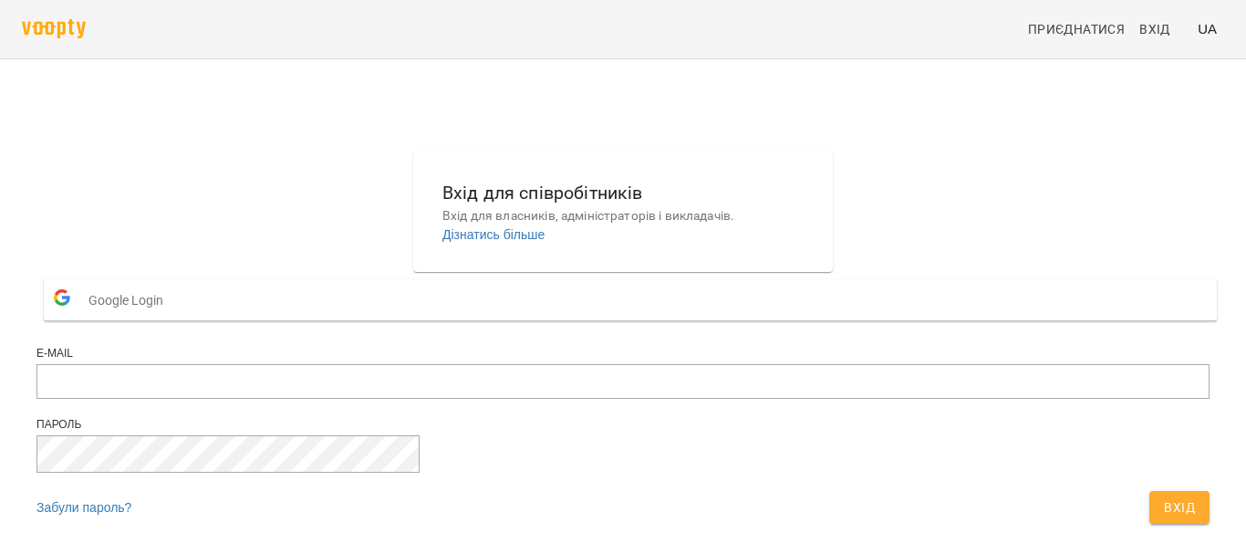
scroll to position [95, 0]
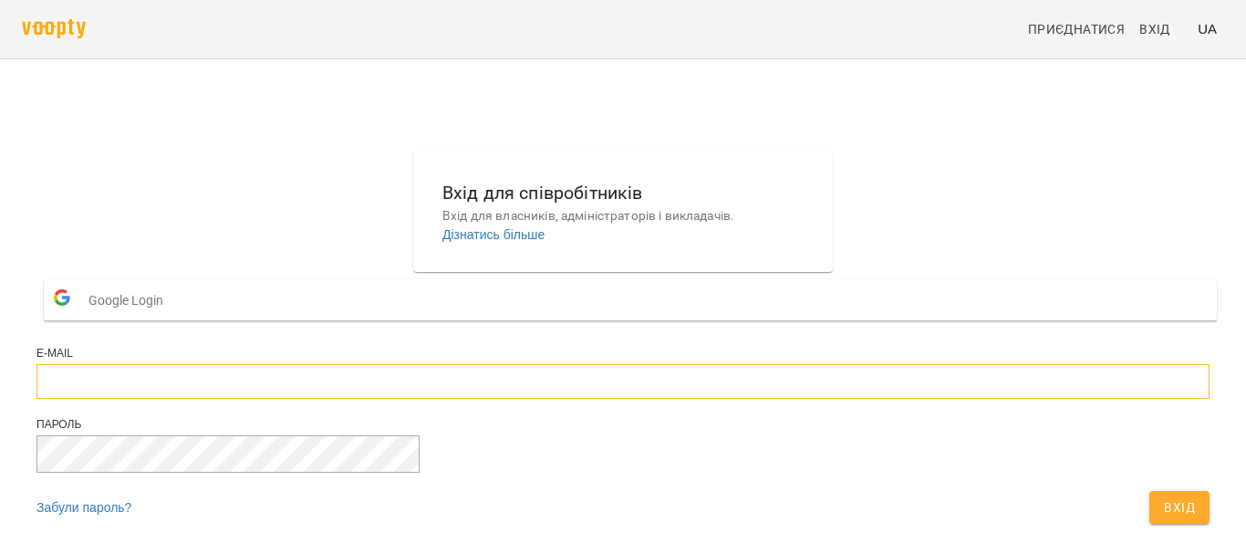
click at [487, 364] on input "email" at bounding box center [622, 381] width 1173 height 35
type input "**********"
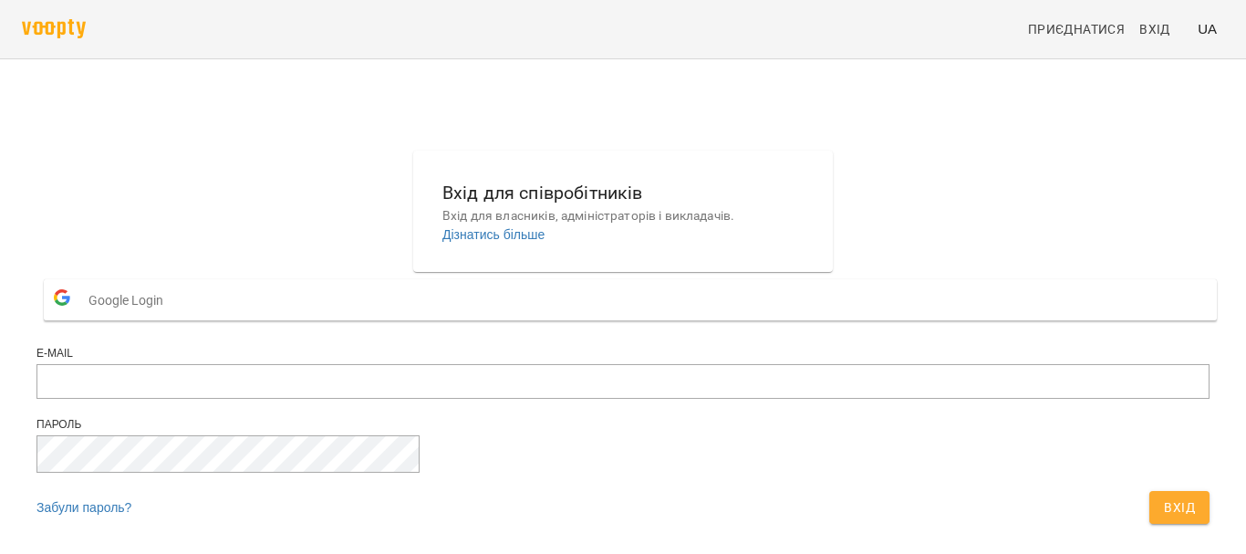
scroll to position [95, 0]
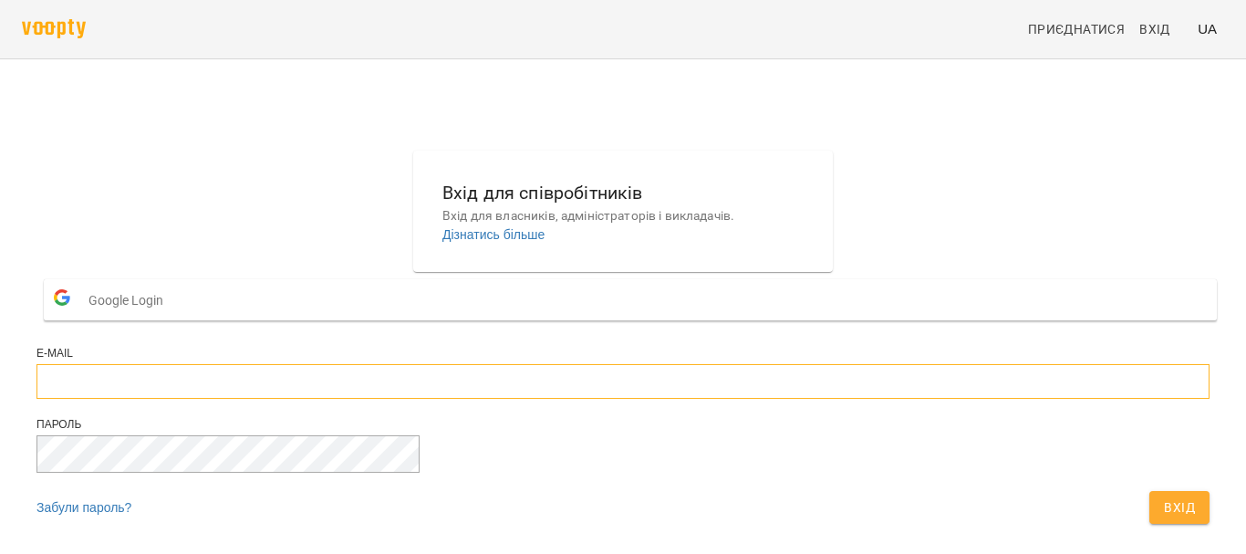
click at [459, 364] on input "email" at bounding box center [622, 381] width 1173 height 35
type input "**********"
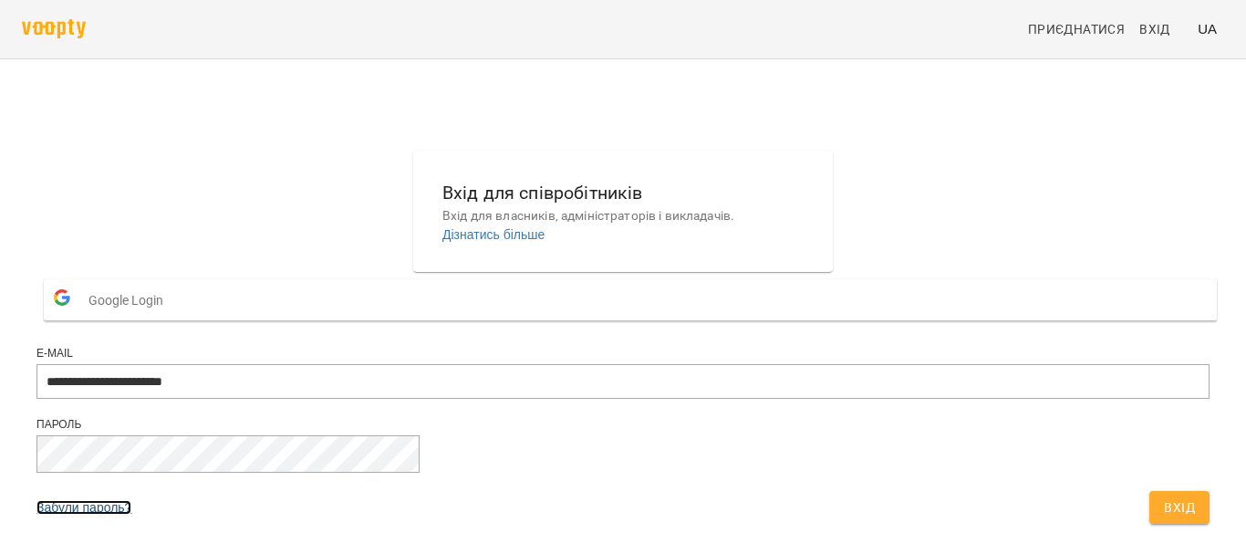
click at [131, 500] on link "Забули пароль?" at bounding box center [83, 507] width 95 height 15
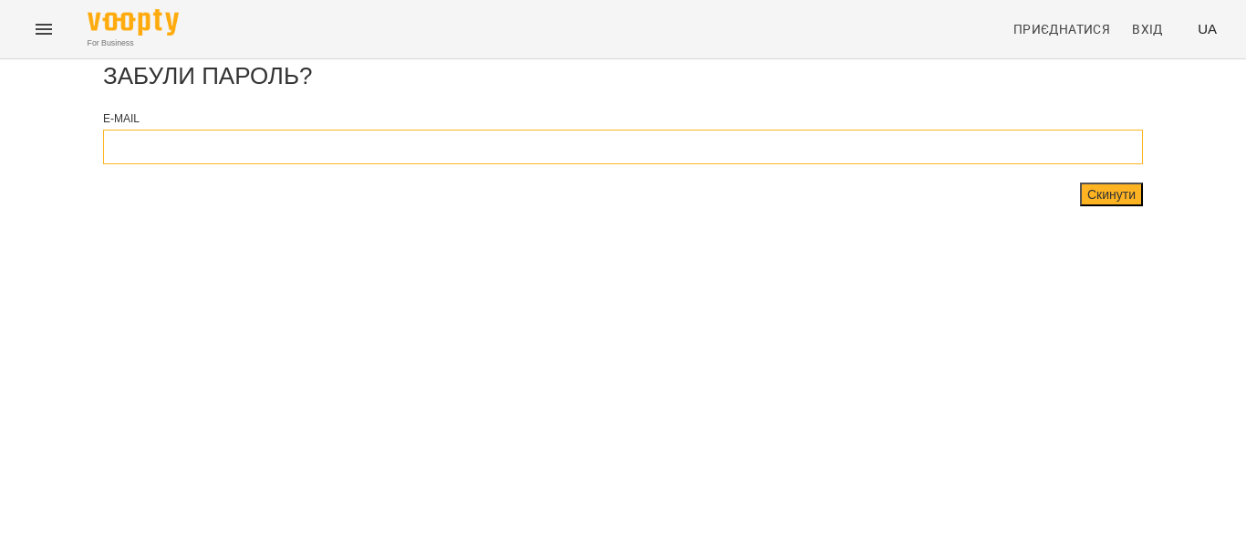
click at [464, 164] on input "email" at bounding box center [623, 147] width 1040 height 35
type input "**********"
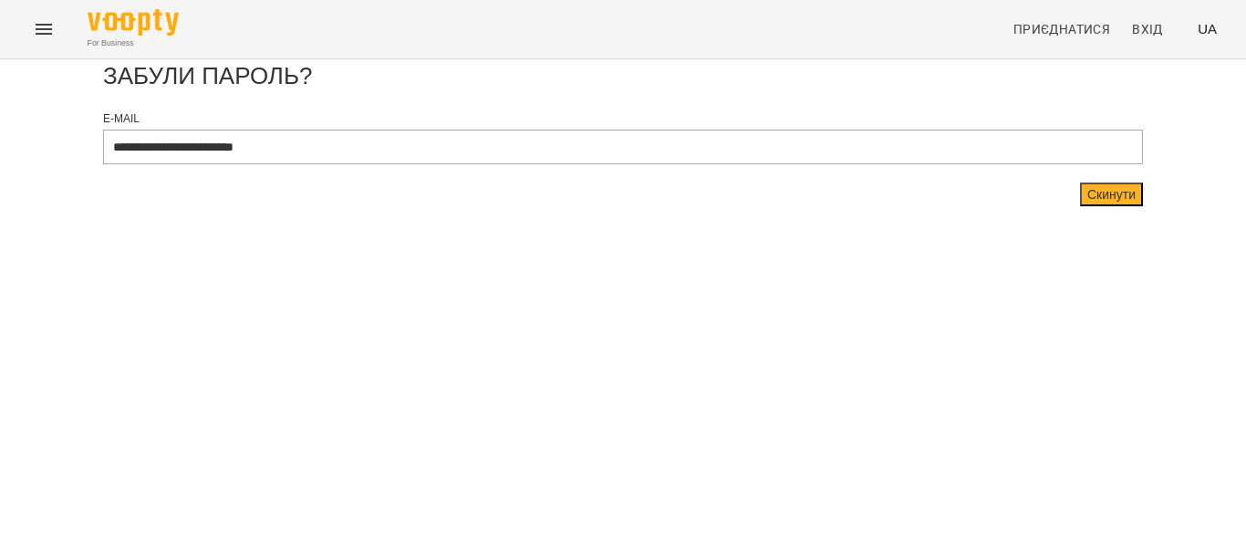
click at [1080, 206] on button "Скинути" at bounding box center [1111, 194] width 63 height 24
